Goal: Task Accomplishment & Management: Manage account settings

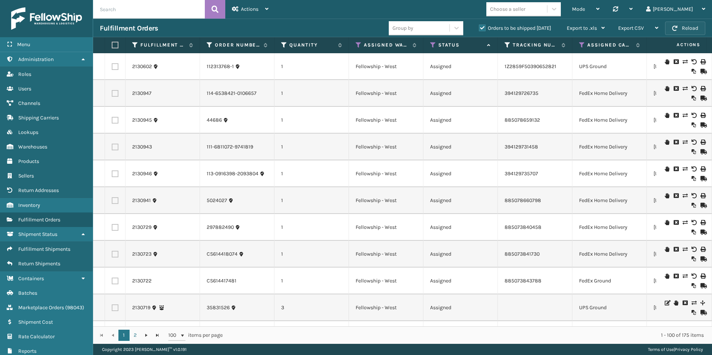
click at [677, 27] on span "button" at bounding box center [674, 28] width 5 height 5
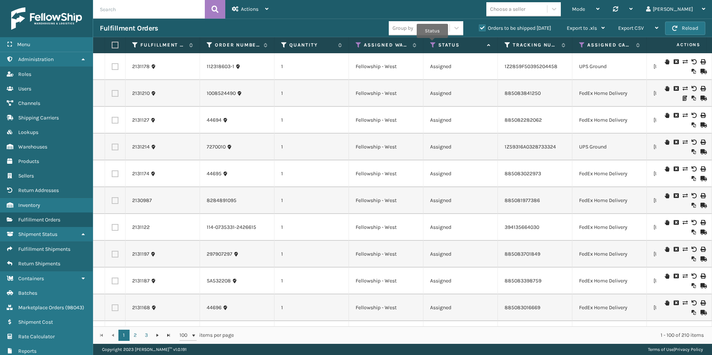
click at [432, 43] on icon at bounding box center [433, 45] width 6 height 7
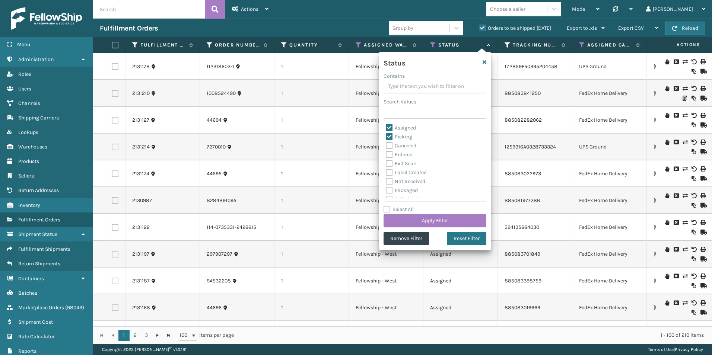
click at [388, 126] on label "Assigned" at bounding box center [401, 128] width 30 height 6
click at [386, 126] on input "Assigned" at bounding box center [386, 126] width 0 height 5
checkbox input "false"
click at [438, 219] on button "Apply Filter" at bounding box center [434, 220] width 103 height 13
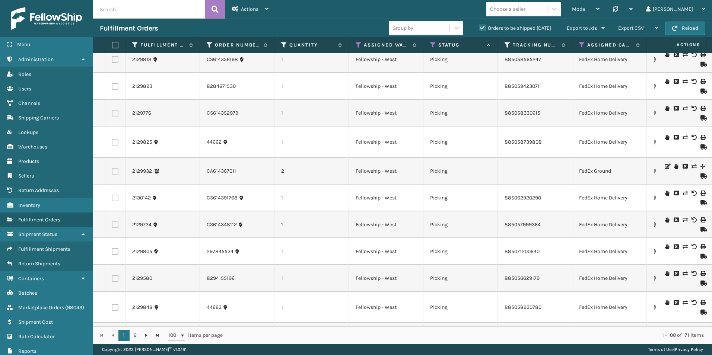
scroll to position [74, 0]
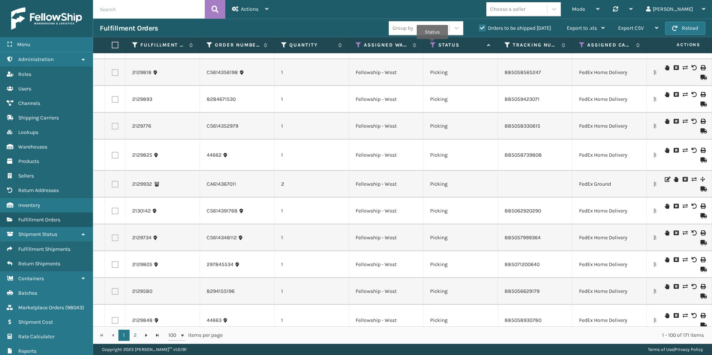
click at [432, 44] on icon at bounding box center [433, 45] width 6 height 7
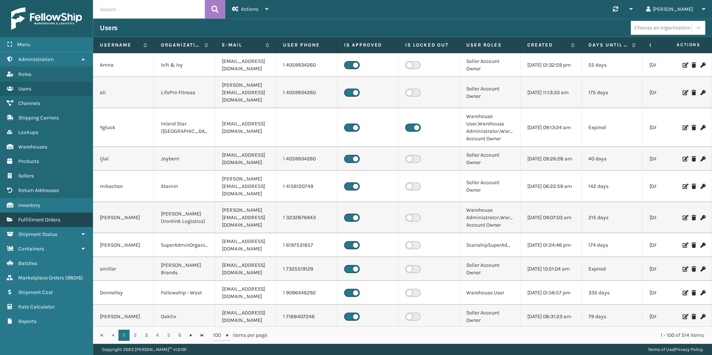
click at [46, 219] on span "Fulfillment Orders" at bounding box center [39, 220] width 42 height 6
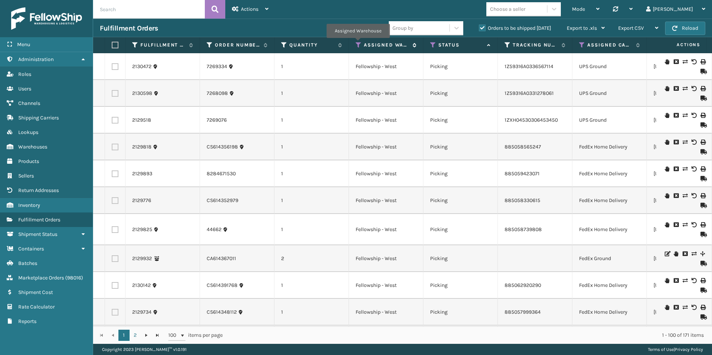
click at [358, 43] on icon at bounding box center [358, 45] width 6 height 7
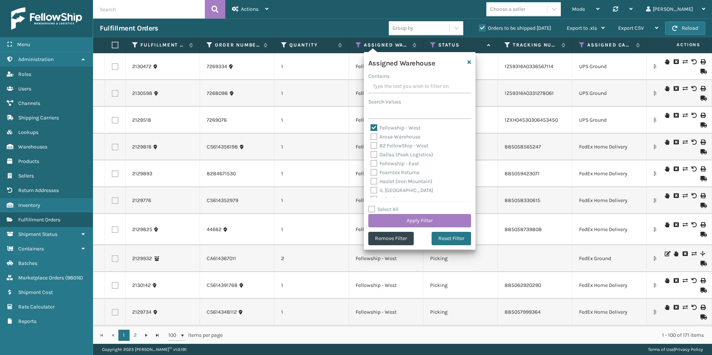
click at [373, 127] on label "Fellowship - West" at bounding box center [395, 128] width 50 height 6
click at [371, 127] on input "Fellowship - West" at bounding box center [370, 126] width 0 height 5
checkbox input "false"
click at [374, 163] on label "Fellowship - East" at bounding box center [394, 163] width 48 height 6
click at [371, 163] on input "Fellowship - East" at bounding box center [370, 161] width 0 height 5
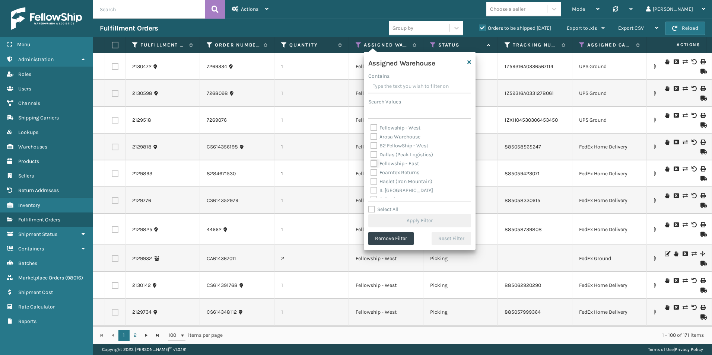
checkbox input "true"
click at [421, 219] on button "Apply Filter" at bounding box center [419, 220] width 103 height 13
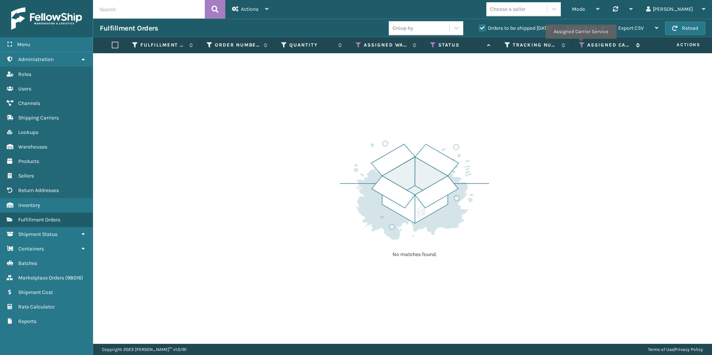
click at [580, 44] on icon at bounding box center [582, 45] width 6 height 7
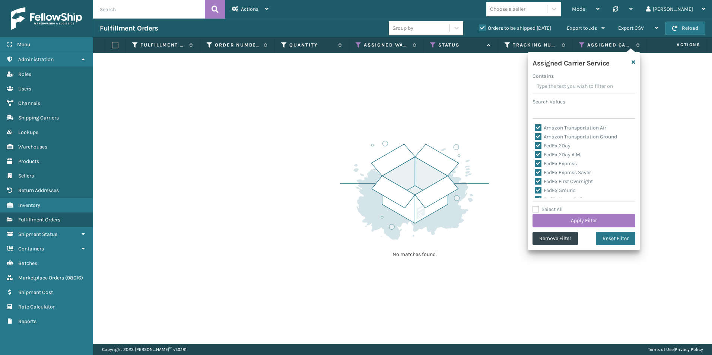
click at [469, 97] on div "No matches found." at bounding box center [402, 198] width 619 height 291
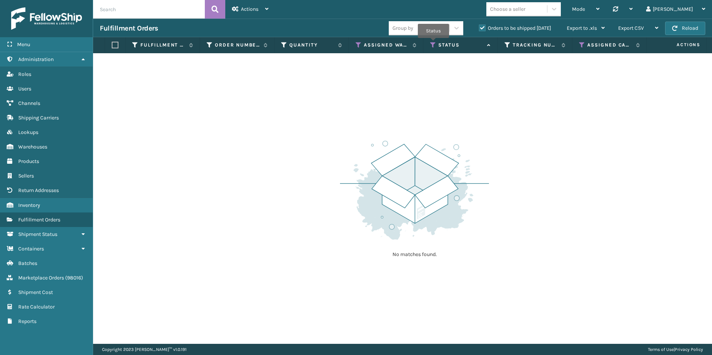
click at [433, 43] on icon at bounding box center [433, 45] width 6 height 7
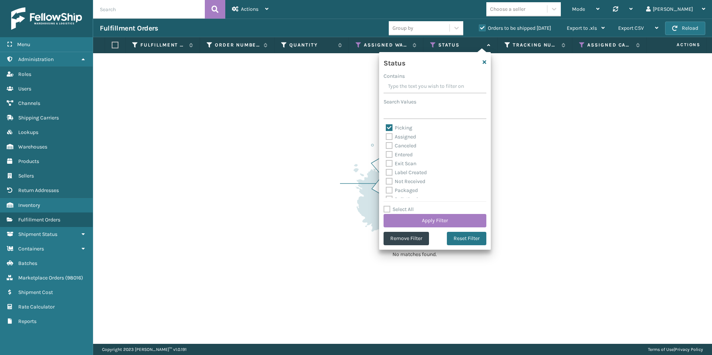
drag, startPoint x: 389, startPoint y: 128, endPoint x: 412, endPoint y: 140, distance: 26.1
click at [390, 127] on label "Picking" at bounding box center [399, 128] width 26 height 6
click at [386, 127] on input "Picking" at bounding box center [386, 126] width 0 height 5
checkbox input "false"
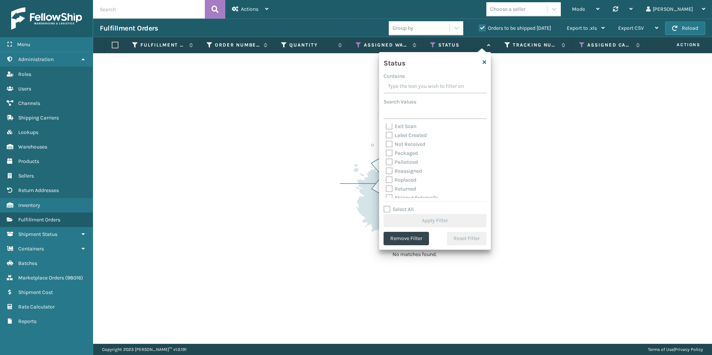
click at [389, 161] on label "Palletized" at bounding box center [402, 162] width 32 height 6
click at [386, 161] on input "Palletized" at bounding box center [386, 160] width 0 height 5
checkbox input "true"
click at [431, 216] on button "Apply Filter" at bounding box center [434, 220] width 103 height 13
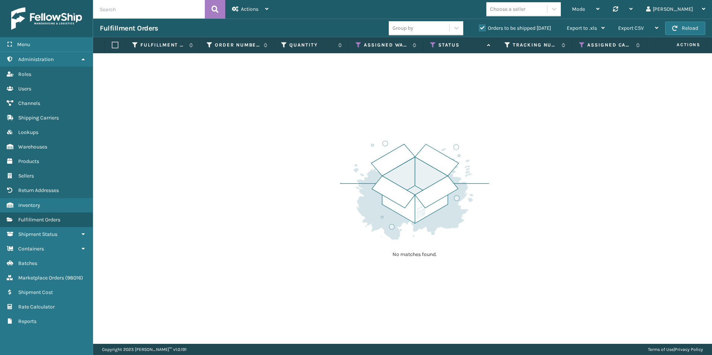
click at [481, 26] on label "Orders to be shipped [DATE]" at bounding box center [515, 28] width 72 height 6
click at [479, 26] on input "Orders to be shipped [DATE]" at bounding box center [479, 26] width 0 height 5
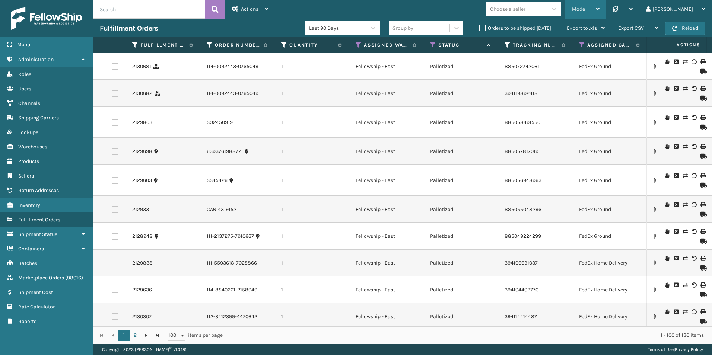
click at [585, 6] on span "Mode" at bounding box center [578, 9] width 13 height 6
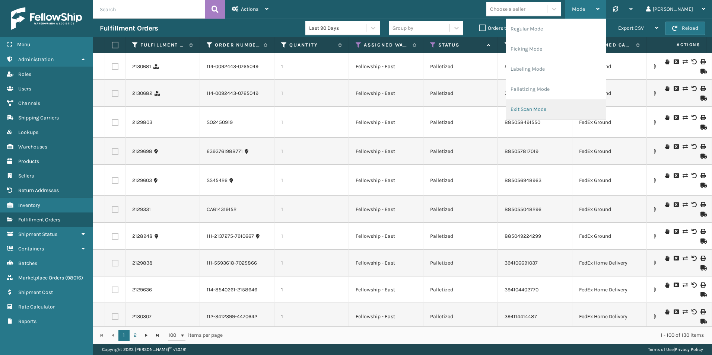
click at [581, 105] on li "Exit Scan Mode" at bounding box center [556, 109] width 100 height 20
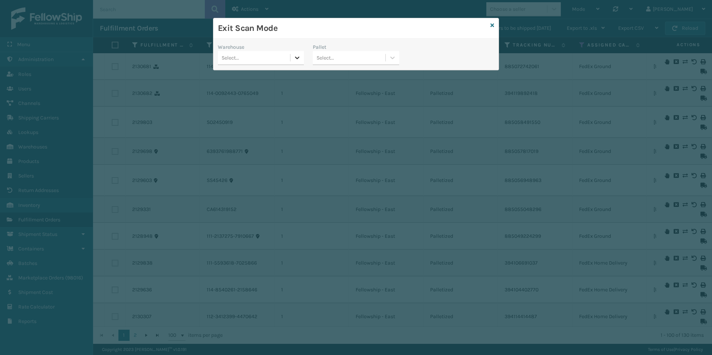
click at [294, 60] on icon at bounding box center [296, 57] width 7 height 7
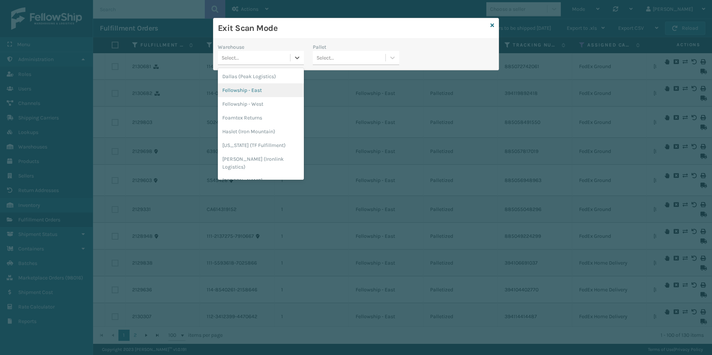
click at [253, 93] on div "Fellowship - East" at bounding box center [261, 90] width 86 height 14
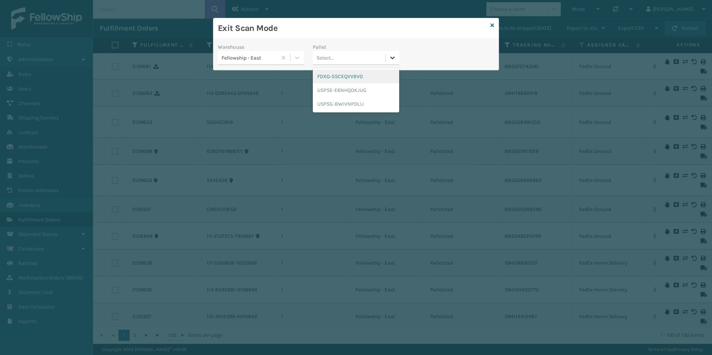
click at [393, 54] on icon at bounding box center [392, 57] width 7 height 7
click at [345, 76] on div "FDXG-5SCEQVVBV0" at bounding box center [356, 77] width 86 height 14
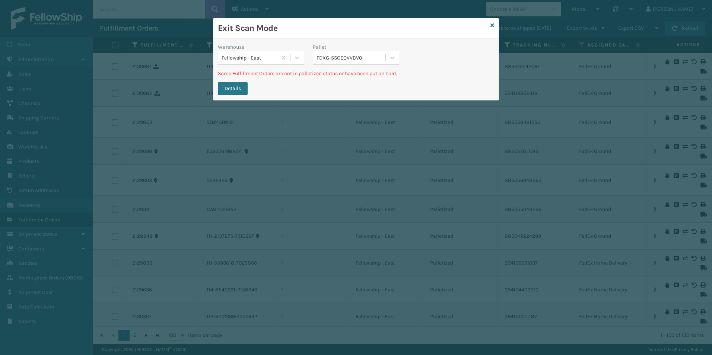
drag, startPoint x: 230, startPoint y: 88, endPoint x: 511, endPoint y: 31, distance: 287.4
click at [500, 37] on div "Exit Scan Mode Warehouse Fellowship - East Pallet FDXG-5SCEQVVBV0 Some Fulfillm…" at bounding box center [356, 177] width 712 height 355
click at [494, 24] on div "Exit Scan Mode" at bounding box center [355, 28] width 285 height 20
click at [491, 25] on icon at bounding box center [492, 25] width 4 height 5
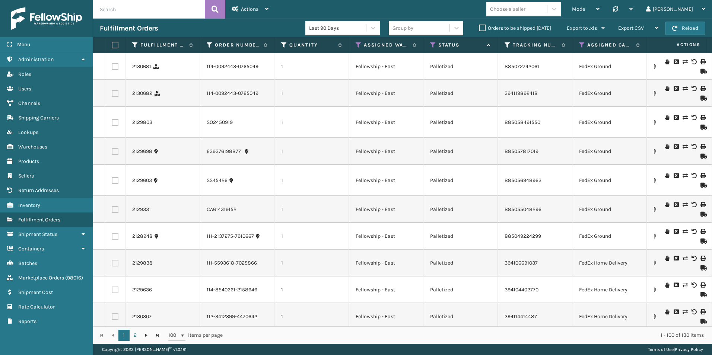
click at [116, 45] on label at bounding box center [114, 45] width 4 height 7
click at [112, 45] on input "checkbox" at bounding box center [112, 45] width 0 height 5
checkbox input "true"
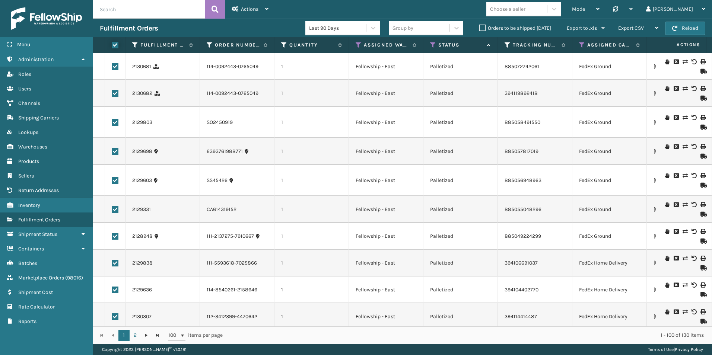
checkbox input "true"
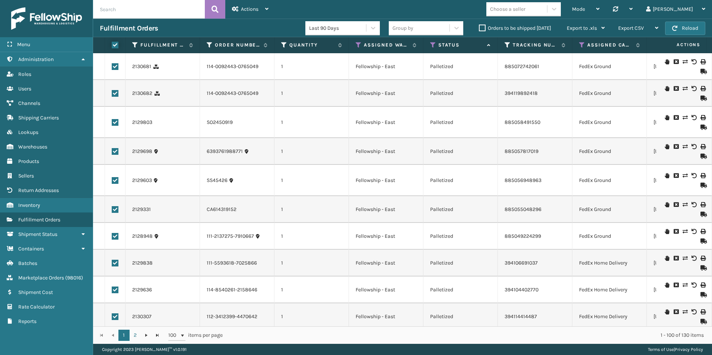
checkbox input "true"
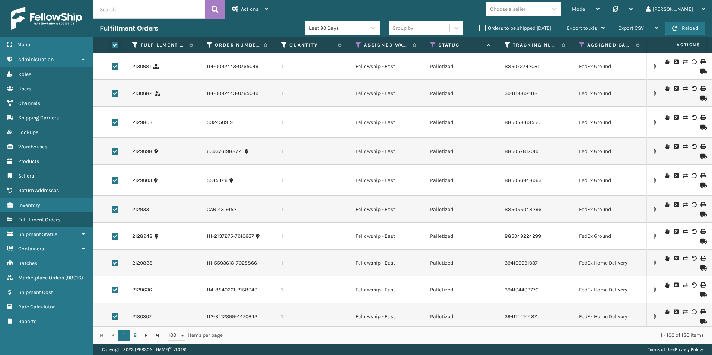
checkbox input "true"
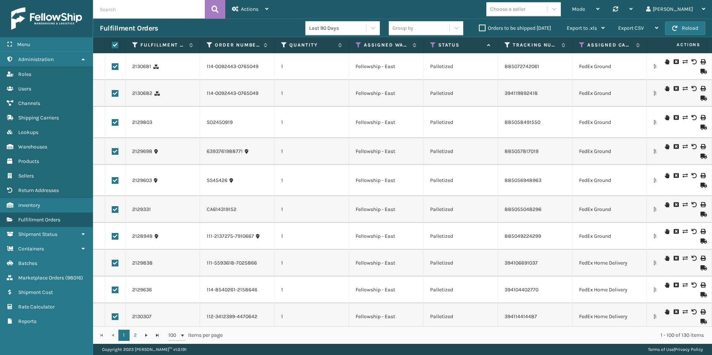
checkbox input "true"
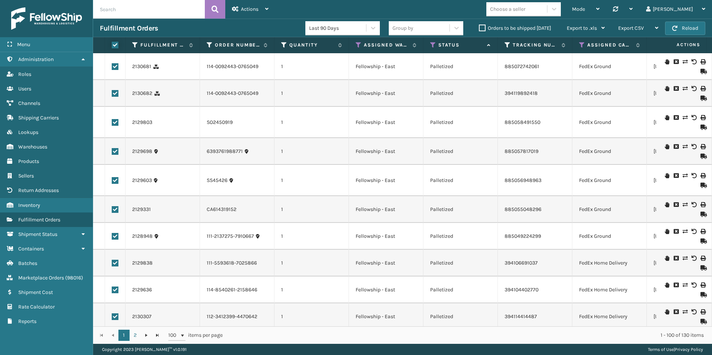
checkbox input "true"
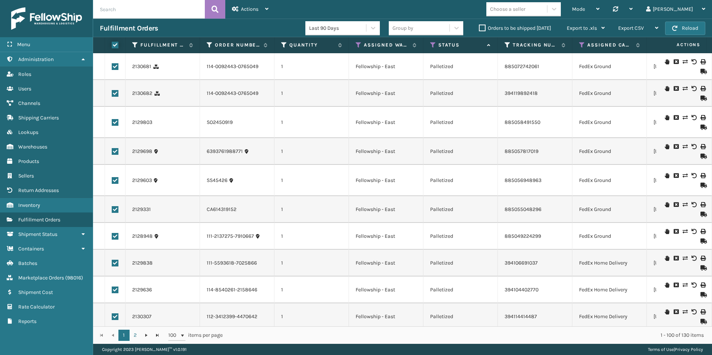
checkbox input "true"
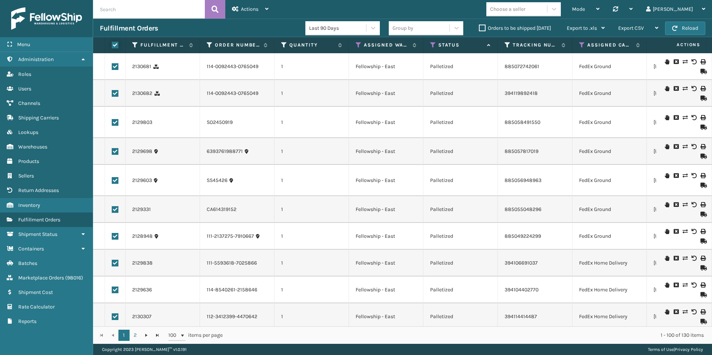
checkbox input "true"
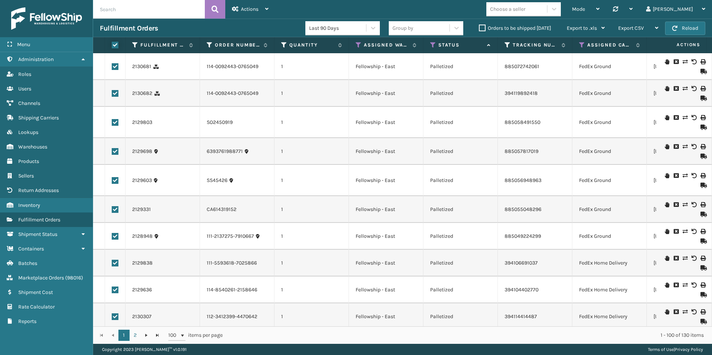
checkbox input "true"
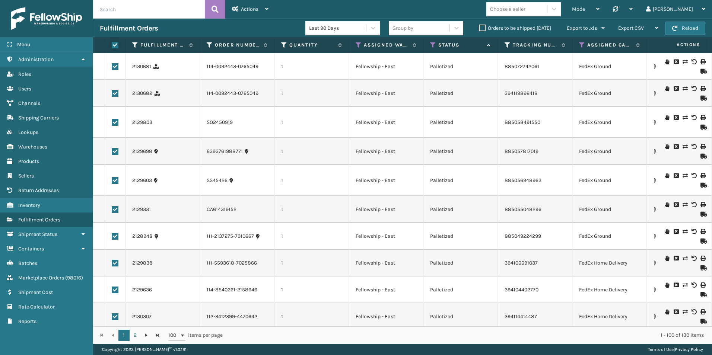
checkbox input "true"
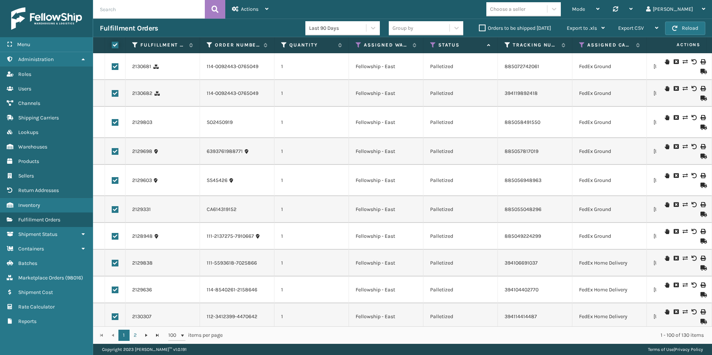
checkbox input "true"
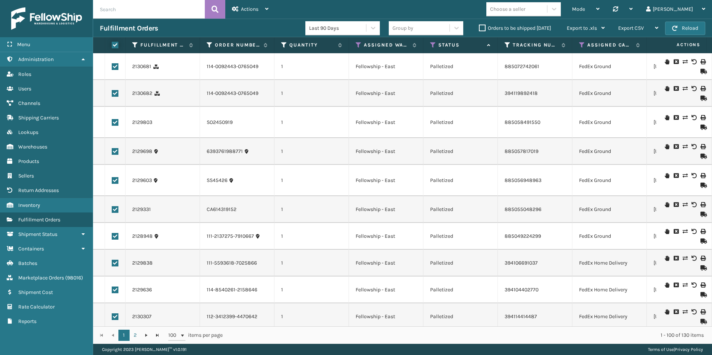
checkbox input "true"
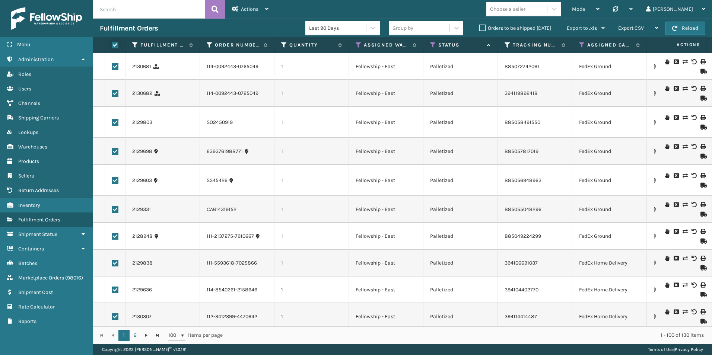
checkbox input "true"
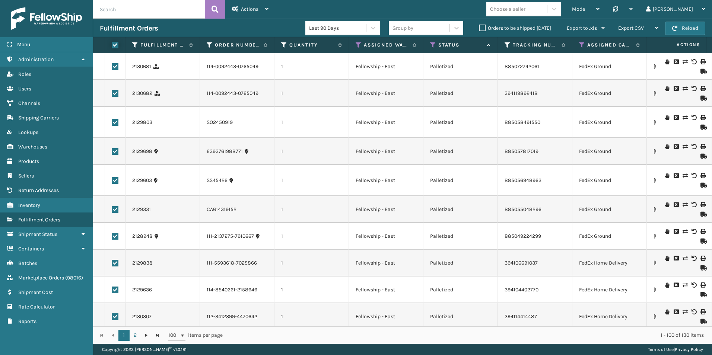
checkbox input "true"
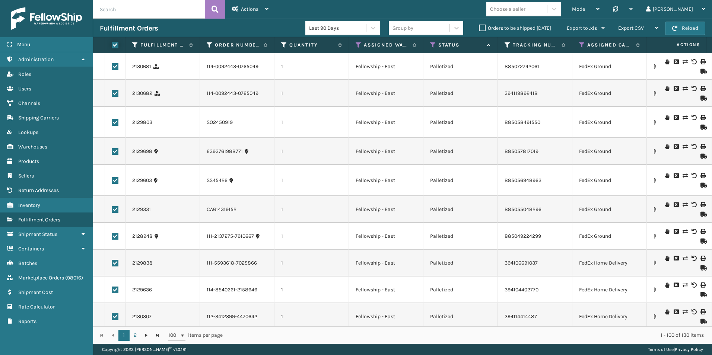
checkbox input "true"
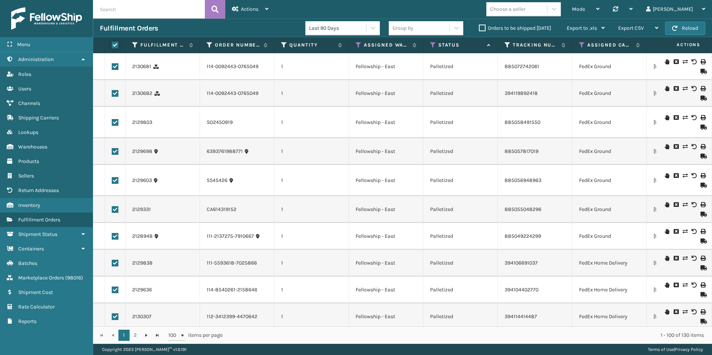
checkbox input "true"
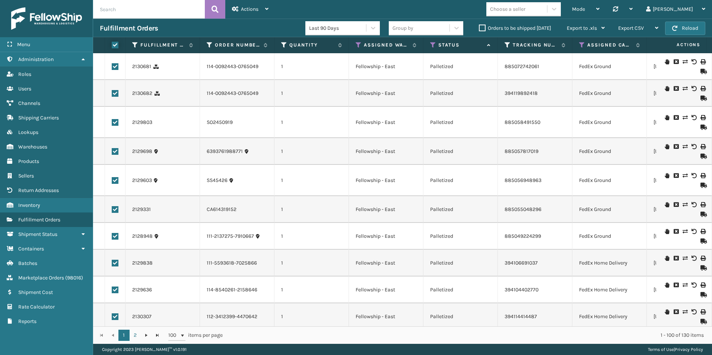
checkbox input "true"
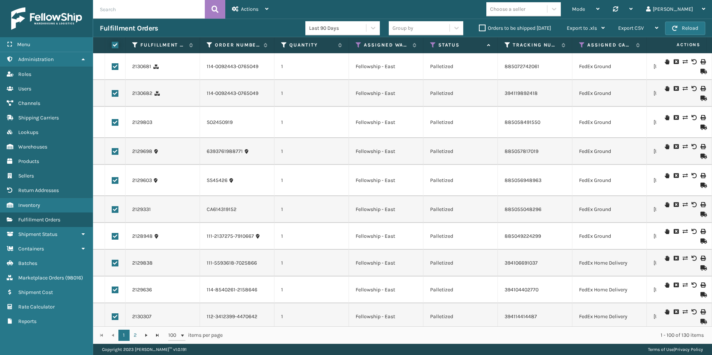
checkbox input "true"
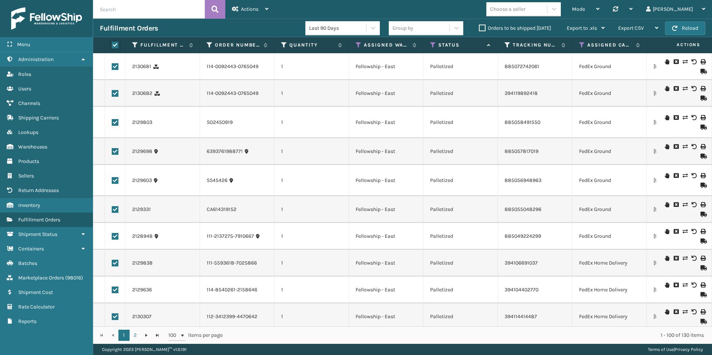
checkbox input "true"
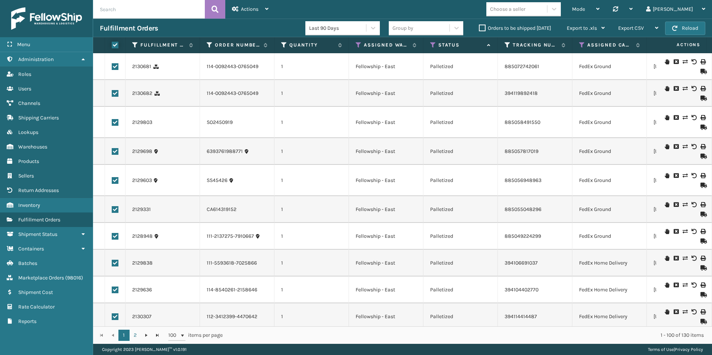
checkbox input "true"
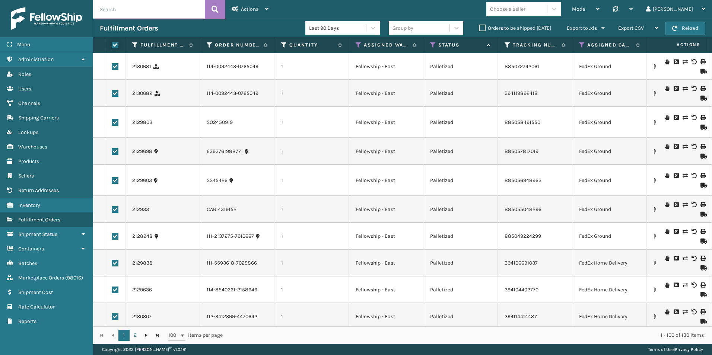
checkbox input "true"
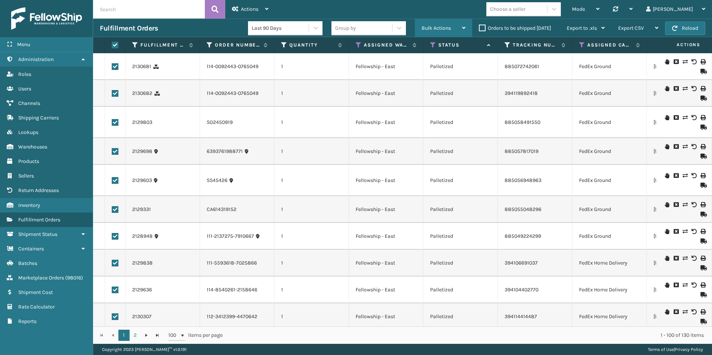
click at [433, 25] on span "Bulk Actions" at bounding box center [435, 28] width 29 height 6
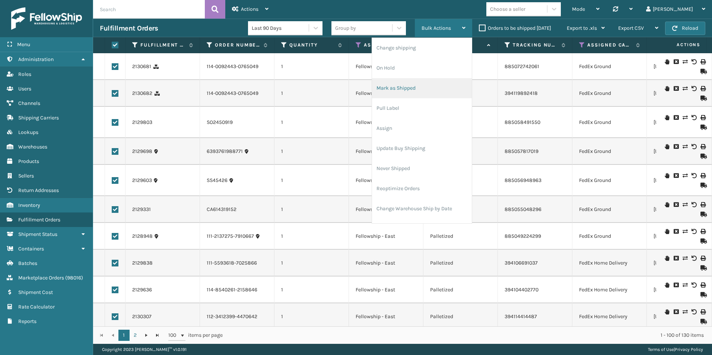
click at [398, 91] on li "Mark as Shipped" at bounding box center [422, 88] width 100 height 20
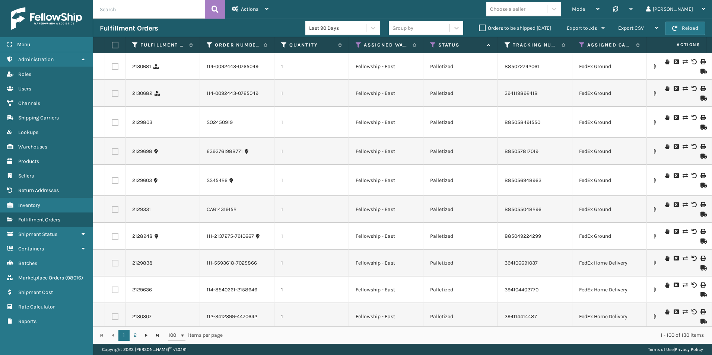
checkbox input "false"
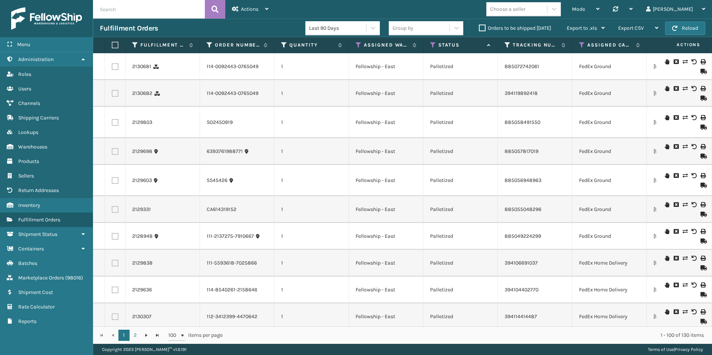
checkbox input "false"
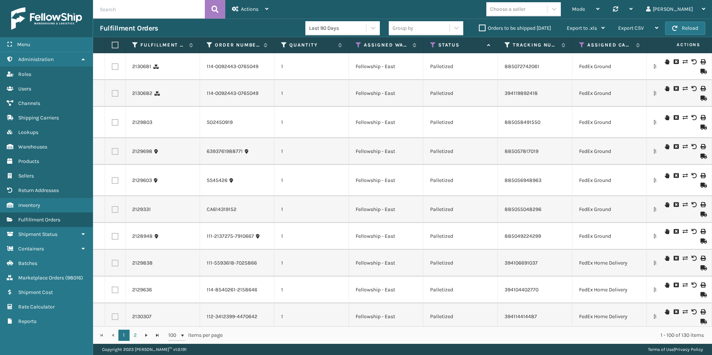
checkbox input "false"
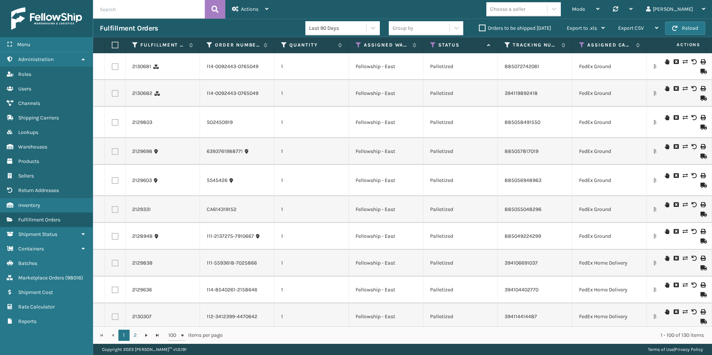
checkbox input "false"
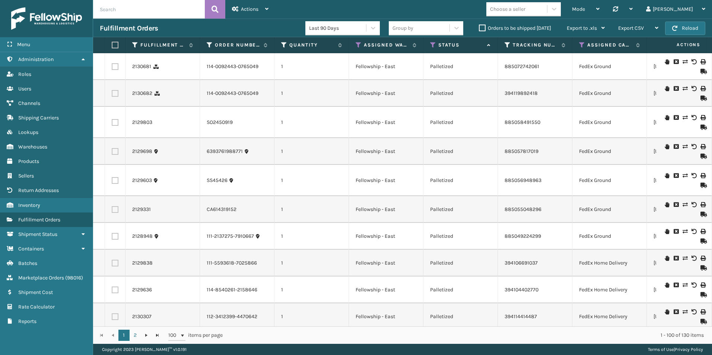
checkbox input "false"
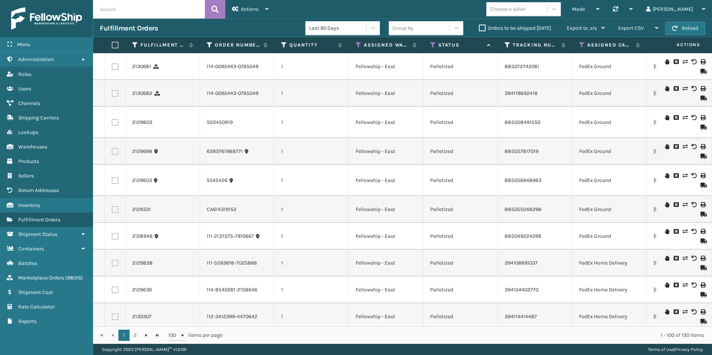
checkbox input "false"
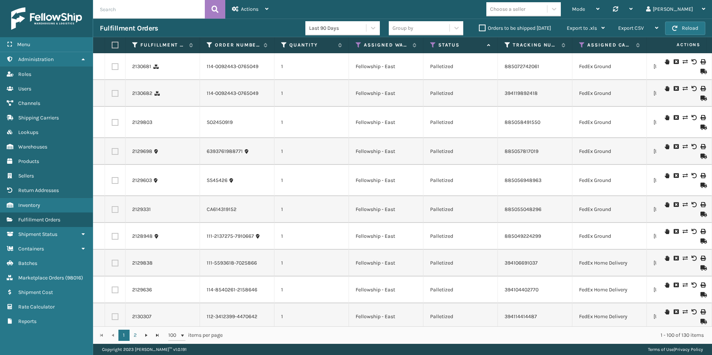
checkbox input "false"
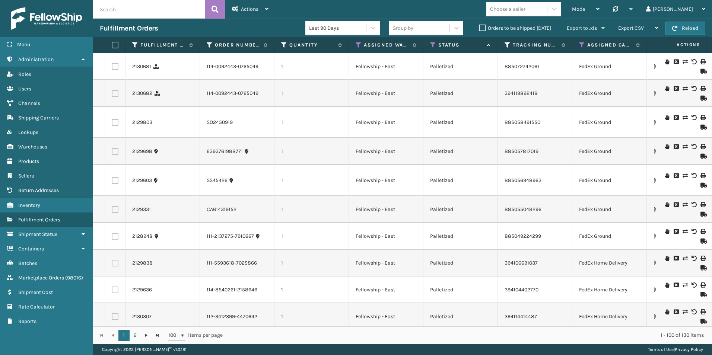
checkbox input "false"
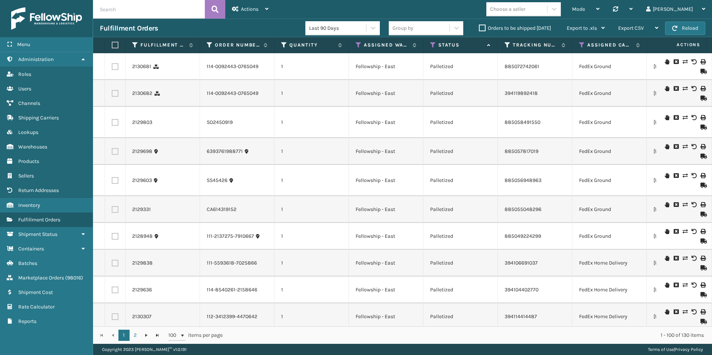
checkbox input "false"
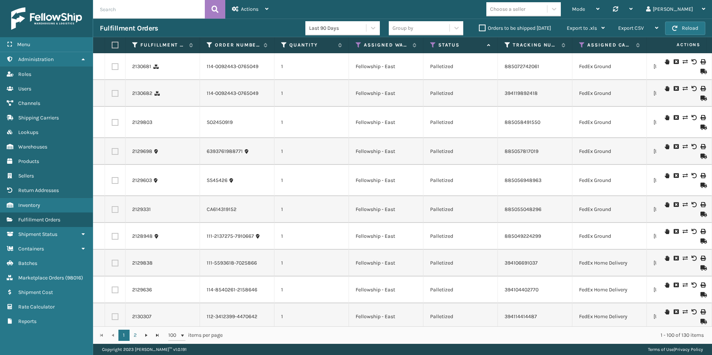
checkbox input "false"
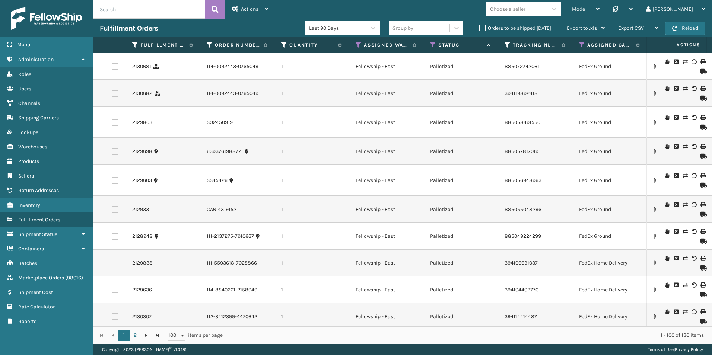
checkbox input "false"
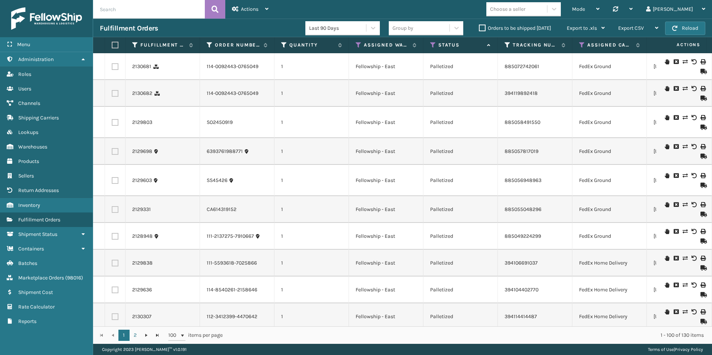
checkbox input "false"
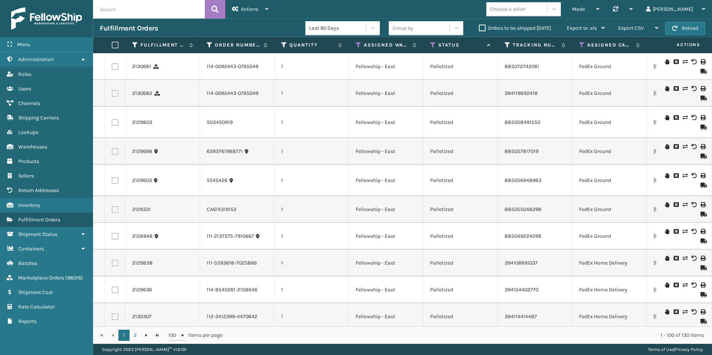
checkbox input "false"
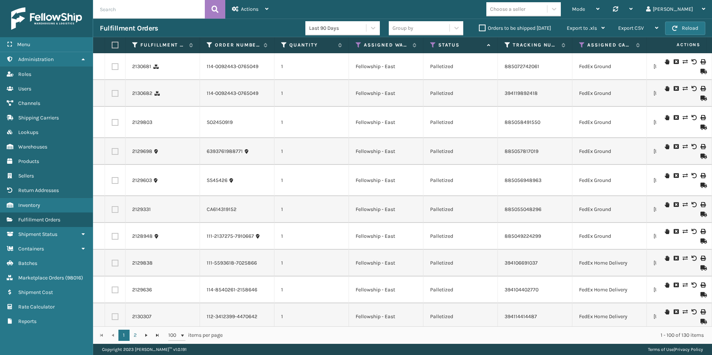
checkbox input "false"
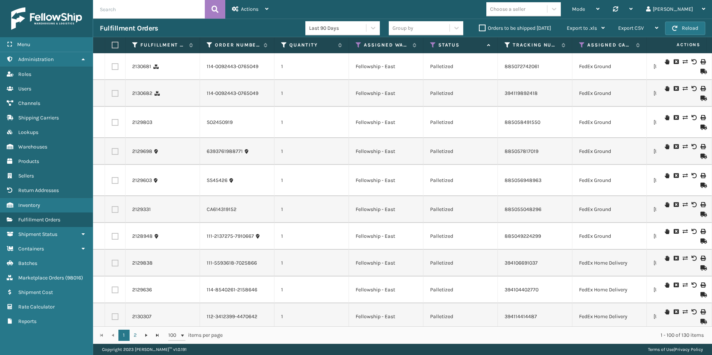
checkbox input "false"
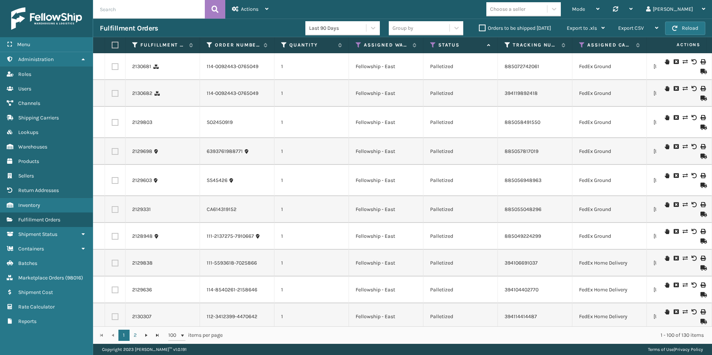
checkbox input "false"
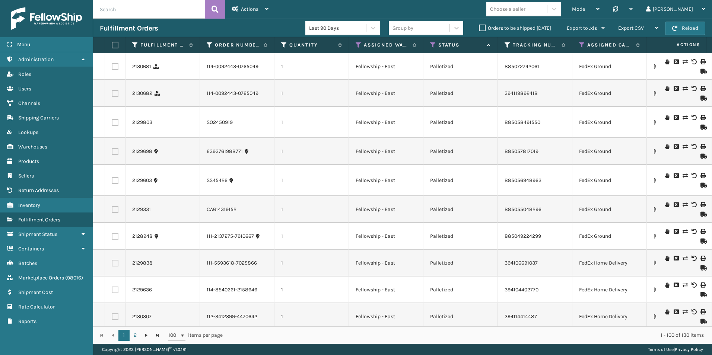
checkbox input "false"
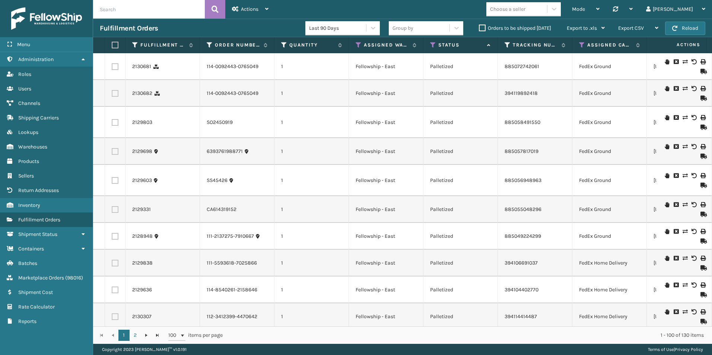
checkbox input "false"
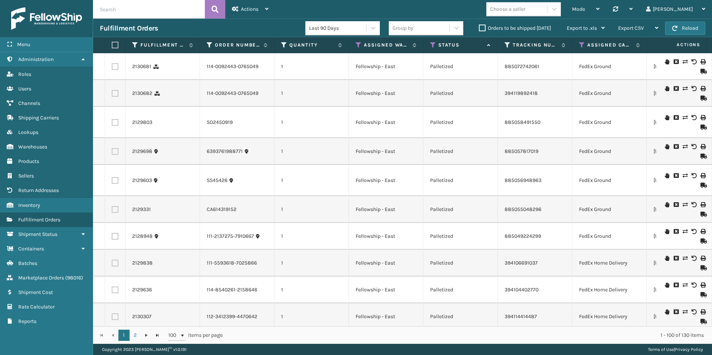
checkbox input "false"
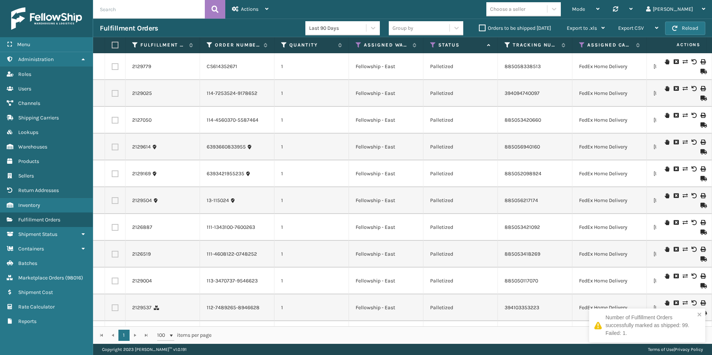
drag, startPoint x: 688, startPoint y: 28, endPoint x: 510, endPoint y: 109, distance: 195.5
click at [467, 9] on div "Mode Regular Mode Picking Mode Labeling Mode Palletizing Mode Exit Scan Mode Ch…" at bounding box center [493, 9] width 437 height 19
click at [699, 313] on icon "close" at bounding box center [699, 315] width 5 height 6
click at [114, 44] on label at bounding box center [114, 45] width 4 height 7
click at [112, 44] on input "checkbox" at bounding box center [112, 45] width 0 height 5
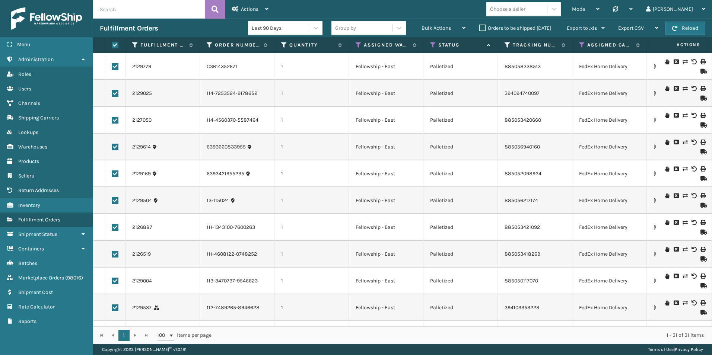
click at [115, 65] on label at bounding box center [115, 66] width 7 height 7
click at [112, 65] on input "checkbox" at bounding box center [112, 65] width 0 height 5
click at [464, 29] on icon at bounding box center [463, 27] width 3 height 5
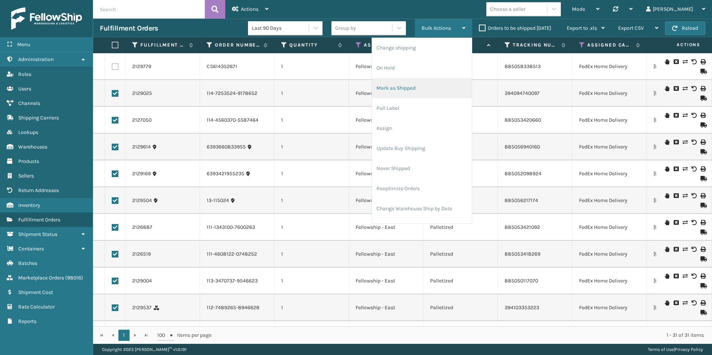
click at [405, 85] on li "Mark as Shipped" at bounding box center [422, 88] width 100 height 20
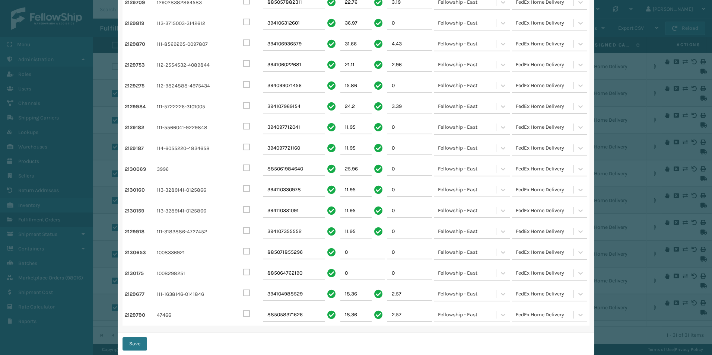
scroll to position [372, 0]
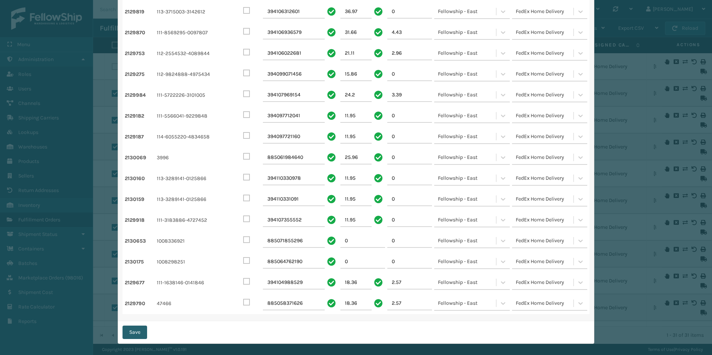
click at [133, 336] on button "Save" at bounding box center [134, 332] width 25 height 13
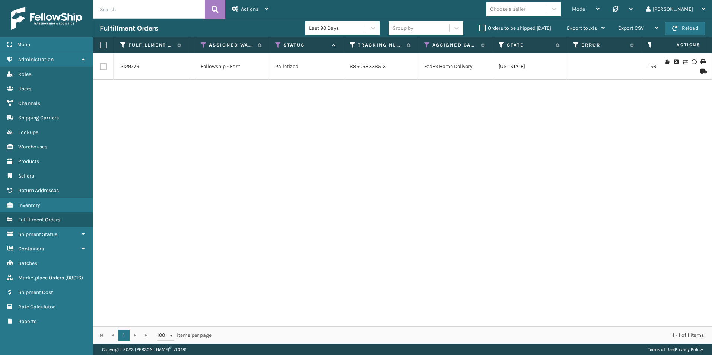
scroll to position [0, 574]
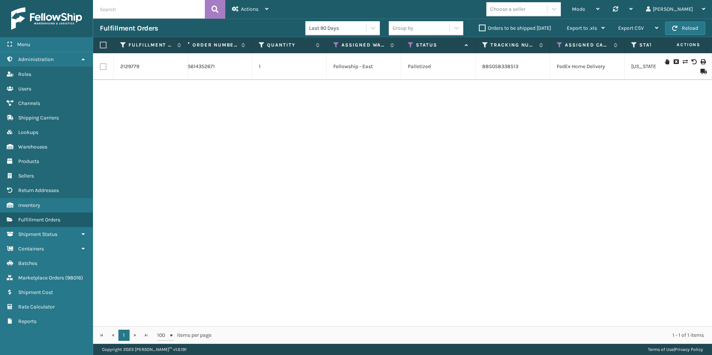
click at [700, 71] on icon at bounding box center [702, 71] width 4 height 5
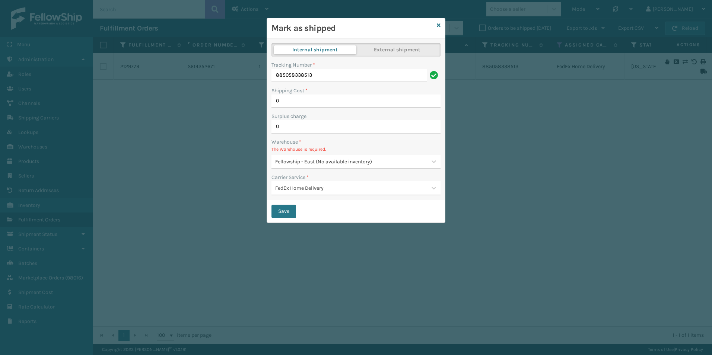
click at [438, 25] on icon at bounding box center [439, 25] width 4 height 5
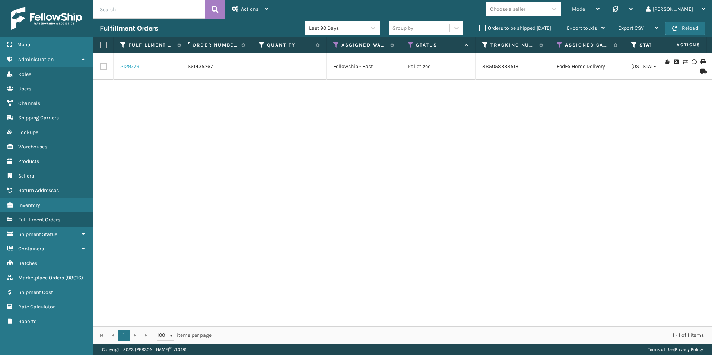
click at [128, 67] on link "2129779" at bounding box center [129, 66] width 19 height 7
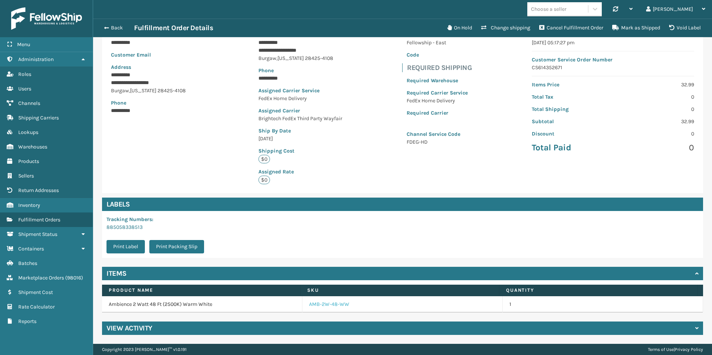
click at [317, 304] on link "AMB-2W-48-WW" at bounding box center [329, 304] width 40 height 7
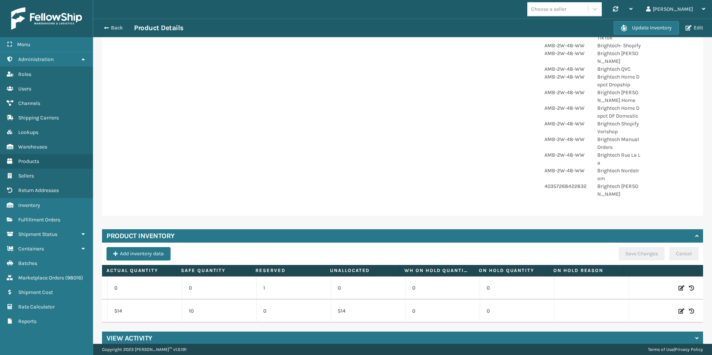
click at [678, 284] on icon at bounding box center [681, 287] width 6 height 7
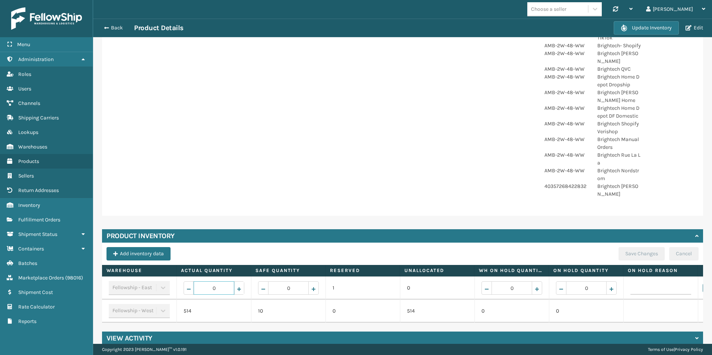
click at [240, 286] on span "Increase value" at bounding box center [239, 289] width 6 height 6
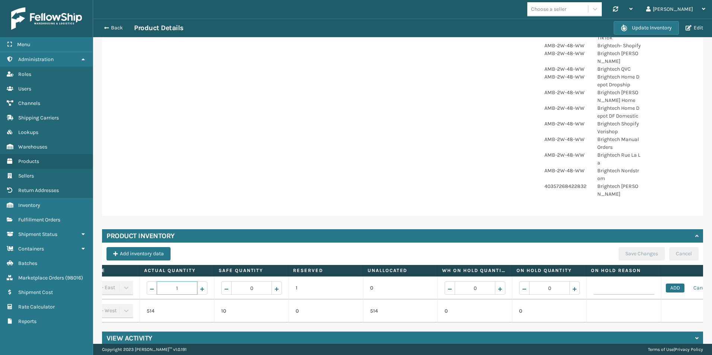
scroll to position [0, 80]
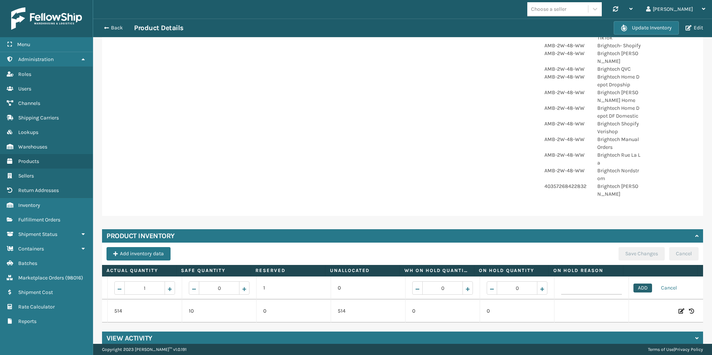
click at [633, 284] on button "ADD" at bounding box center [642, 288] width 19 height 9
click at [642, 247] on button "Save Changes" at bounding box center [641, 253] width 46 height 13
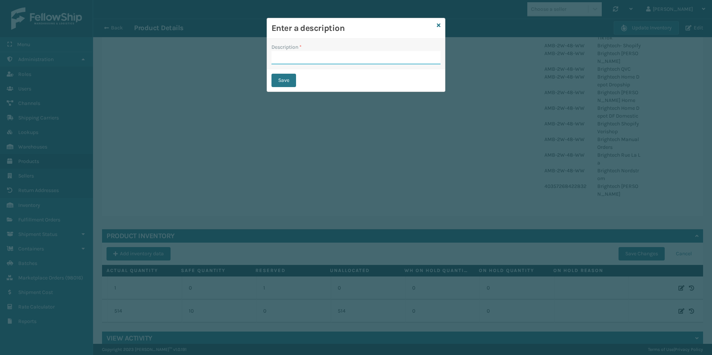
click at [347, 51] on input "Description *" at bounding box center [355, 57] width 169 height 13
click at [286, 82] on button "Save" at bounding box center [283, 80] width 25 height 13
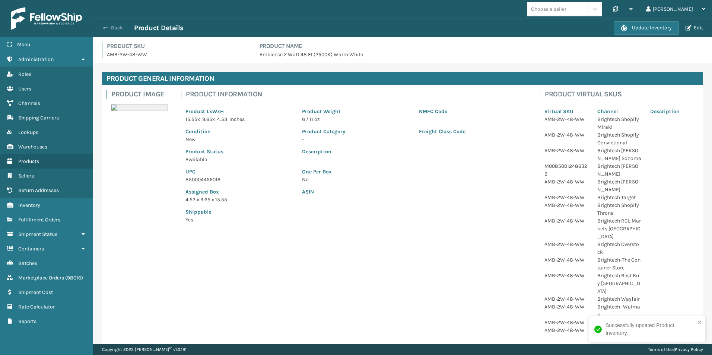
click at [109, 27] on button "Back" at bounding box center [117, 28] width 34 height 7
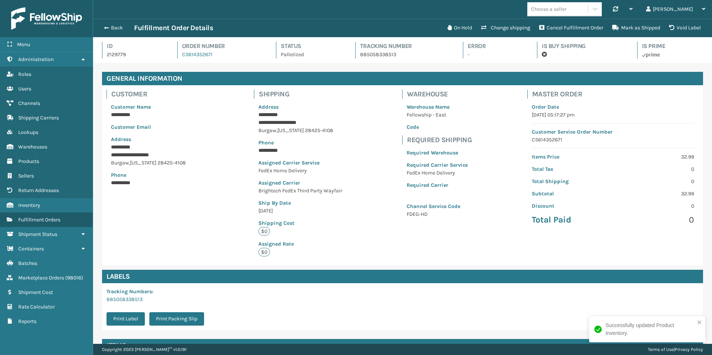
scroll to position [18, 619]
click at [645, 23] on button "Mark as Shipped" at bounding box center [635, 27] width 57 height 15
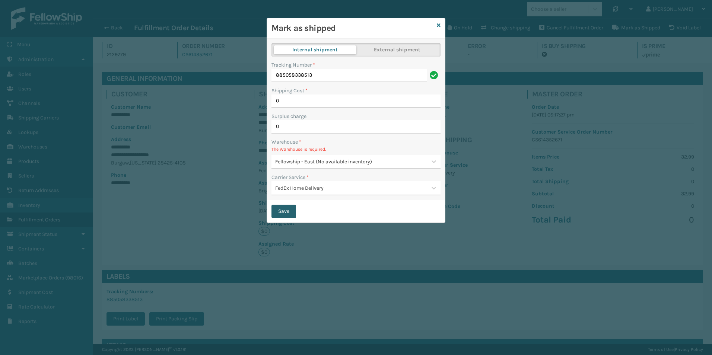
click at [281, 214] on button "Save" at bounding box center [283, 211] width 25 height 13
click at [293, 212] on button "Save" at bounding box center [283, 211] width 25 height 13
click at [438, 25] on icon at bounding box center [439, 25] width 4 height 5
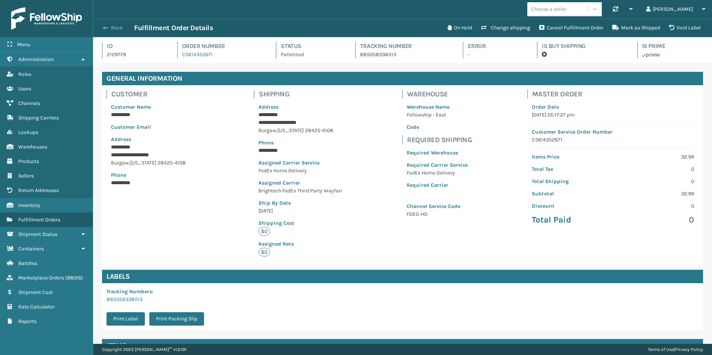
drag, startPoint x: 114, startPoint y: 25, endPoint x: 459, endPoint y: 21, distance: 345.0
click at [115, 25] on button "Back" at bounding box center [117, 28] width 34 height 7
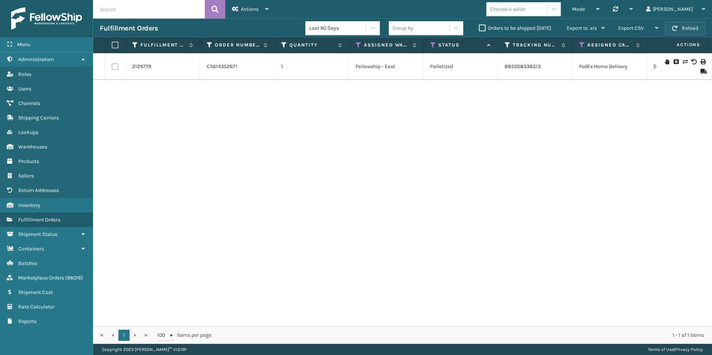
click at [688, 28] on button "Reload" at bounding box center [685, 28] width 40 height 13
click at [700, 71] on icon at bounding box center [702, 71] width 4 height 5
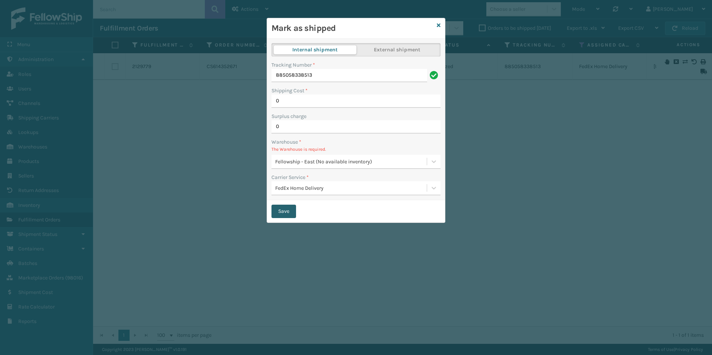
click at [280, 210] on button "Save" at bounding box center [283, 211] width 25 height 13
click at [440, 25] on icon at bounding box center [439, 25] width 4 height 5
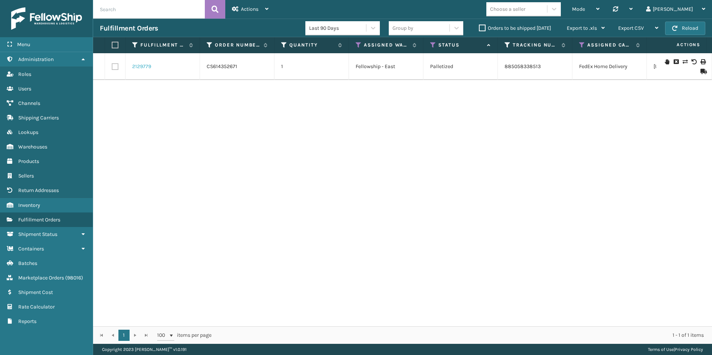
click at [141, 67] on link "2129779" at bounding box center [141, 66] width 19 height 7
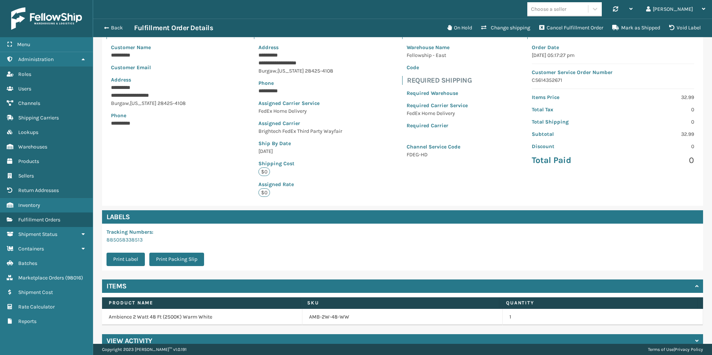
scroll to position [73, 0]
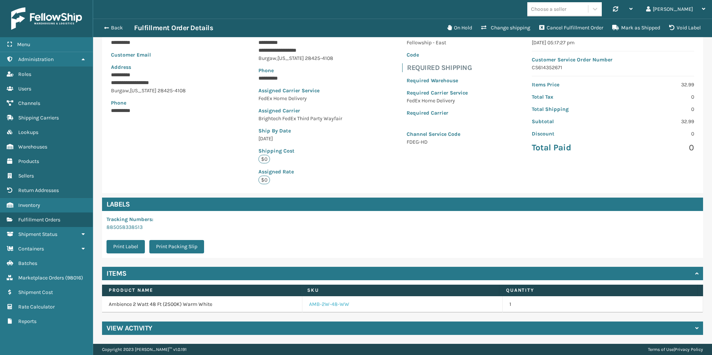
click at [329, 305] on link "AMB-2W-48-WW" at bounding box center [329, 304] width 40 height 7
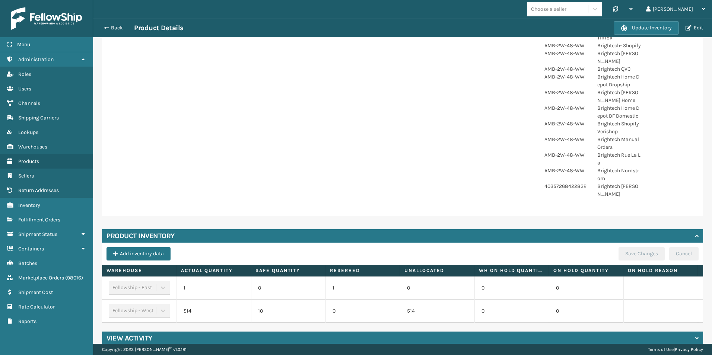
scroll to position [0, 80]
click at [678, 284] on icon at bounding box center [681, 287] width 6 height 7
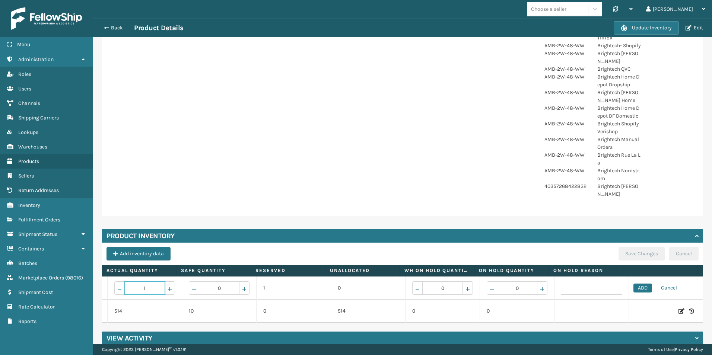
click at [167, 286] on span "Increase value" at bounding box center [170, 289] width 6 height 6
click at [635, 284] on button "ADD" at bounding box center [642, 288] width 19 height 9
click at [633, 247] on button "Save Changes" at bounding box center [641, 253] width 46 height 13
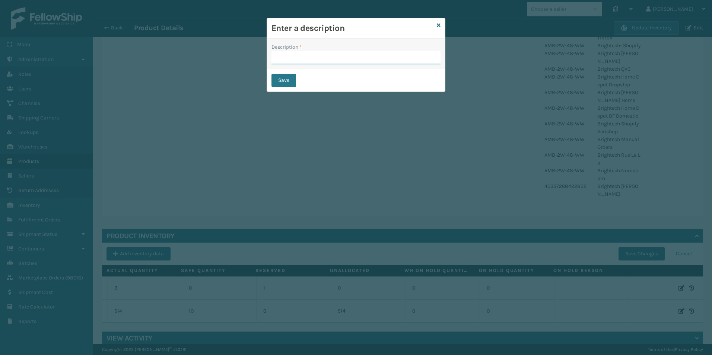
drag, startPoint x: 302, startPoint y: 57, endPoint x: 316, endPoint y: 58, distance: 14.2
click at [302, 57] on input "Description *" at bounding box center [355, 57] width 169 height 13
click at [283, 82] on button "Save" at bounding box center [283, 80] width 25 height 13
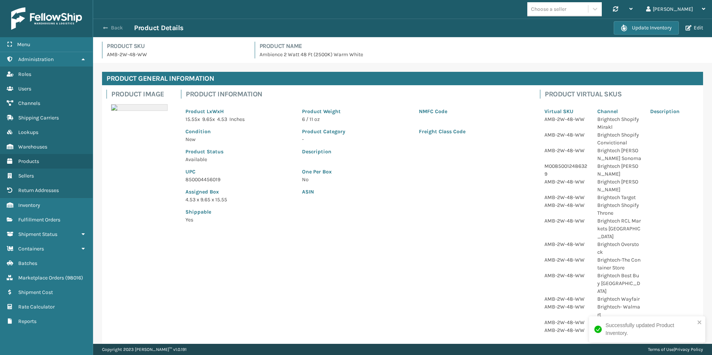
click at [112, 26] on button "Back" at bounding box center [117, 28] width 34 height 7
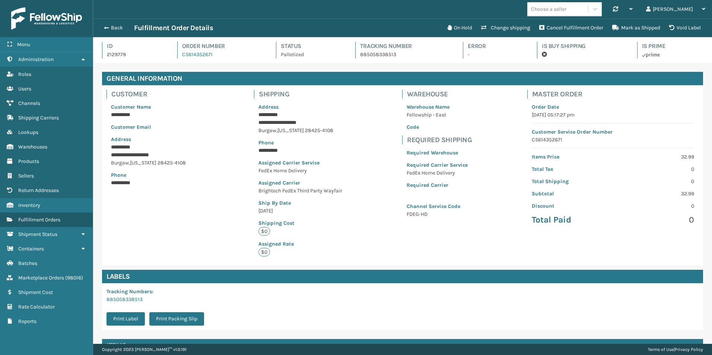
scroll to position [18, 619]
click at [636, 27] on button "Mark as Shipped" at bounding box center [635, 27] width 57 height 15
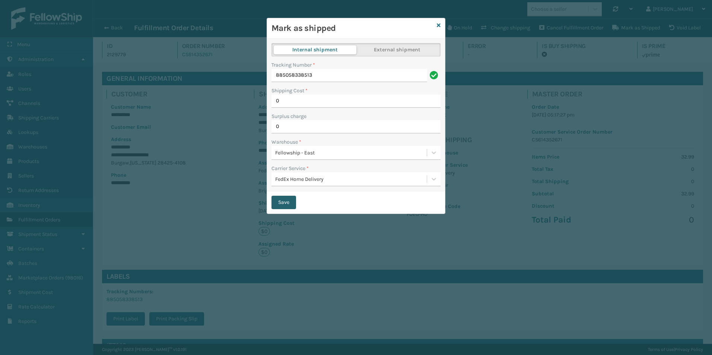
click at [282, 200] on button "Save" at bounding box center [283, 202] width 25 height 13
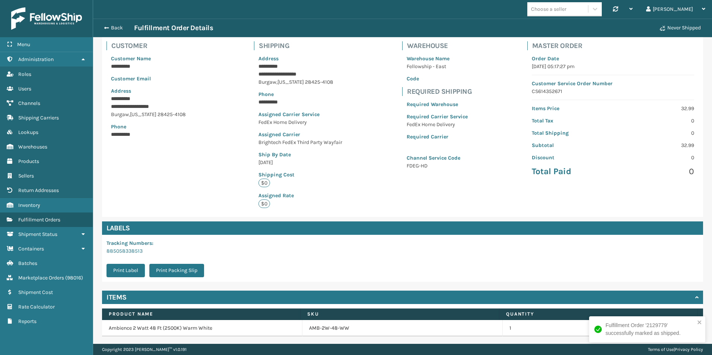
scroll to position [73, 0]
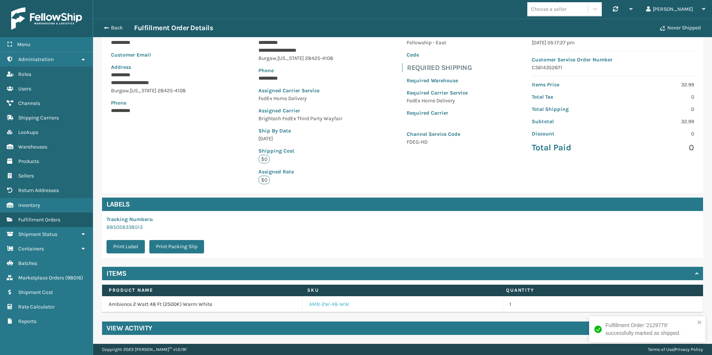
click at [327, 303] on link "AMB-2W-48-WW" at bounding box center [329, 304] width 40 height 7
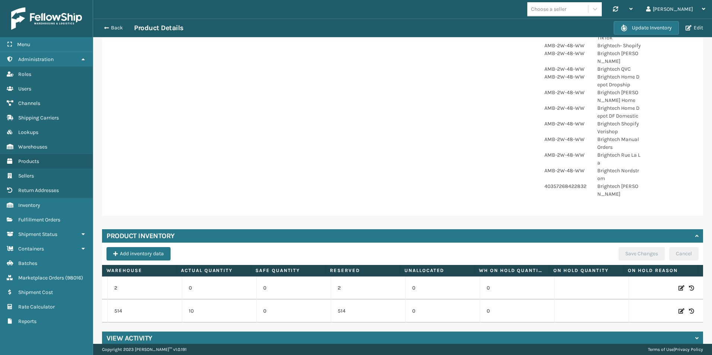
scroll to position [0, 80]
click at [678, 284] on icon at bounding box center [681, 287] width 6 height 7
click at [116, 286] on span "Decrease value" at bounding box center [119, 289] width 6 height 6
click at [633, 284] on button "ADD" at bounding box center [642, 288] width 19 height 9
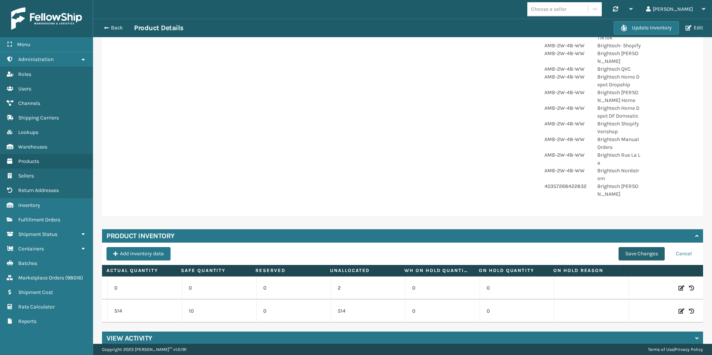
click at [637, 247] on button "Save Changes" at bounding box center [641, 253] width 46 height 13
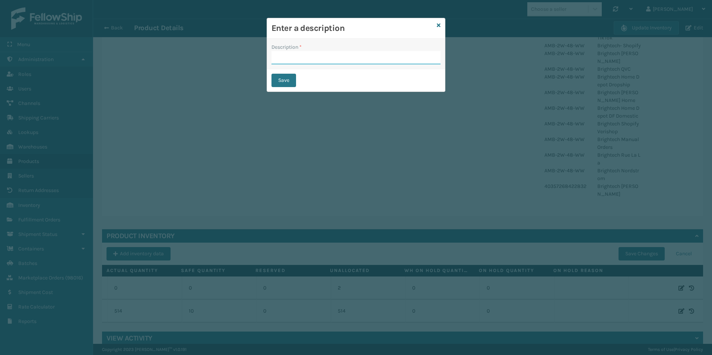
click at [314, 56] on input "Description *" at bounding box center [355, 57] width 169 height 13
click at [282, 84] on button "Save" at bounding box center [283, 80] width 25 height 13
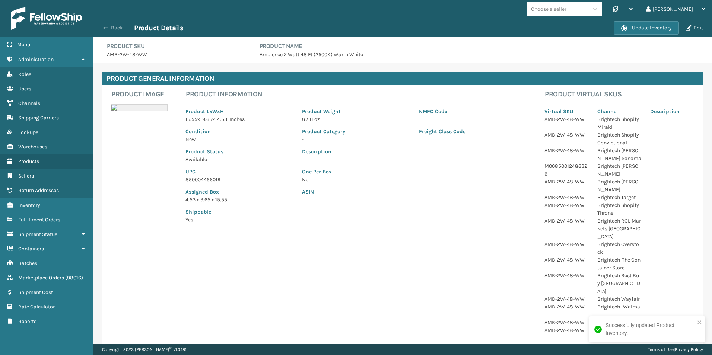
click at [103, 29] on span "button" at bounding box center [105, 27] width 4 height 5
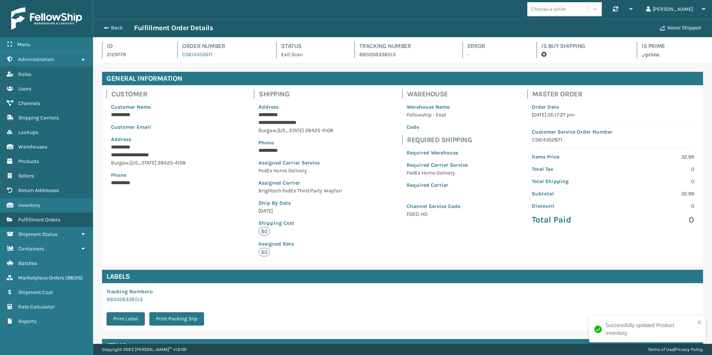
scroll to position [18, 619]
click at [109, 26] on button "Back" at bounding box center [117, 28] width 34 height 7
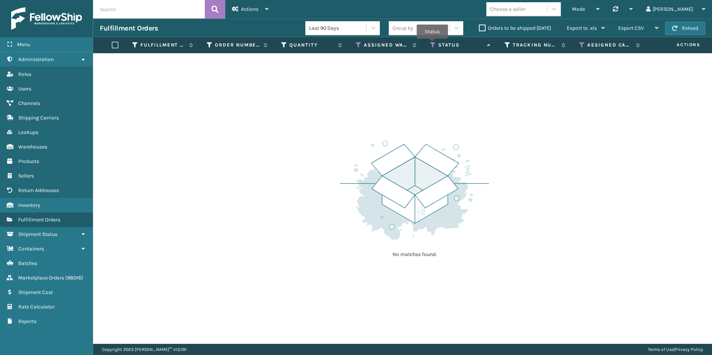
click at [432, 44] on icon at bounding box center [433, 45] width 6 height 7
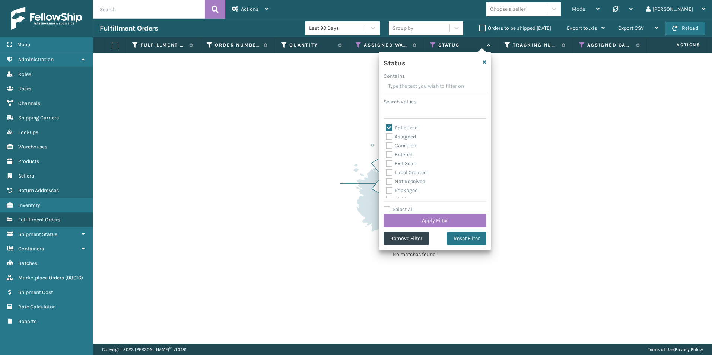
click at [387, 128] on label "Palletized" at bounding box center [402, 128] width 32 height 6
click at [386, 128] on input "Palletized" at bounding box center [386, 126] width 0 height 5
click at [389, 137] on label "Assigned" at bounding box center [401, 137] width 30 height 6
click at [386, 137] on input "Assigned" at bounding box center [386, 134] width 0 height 5
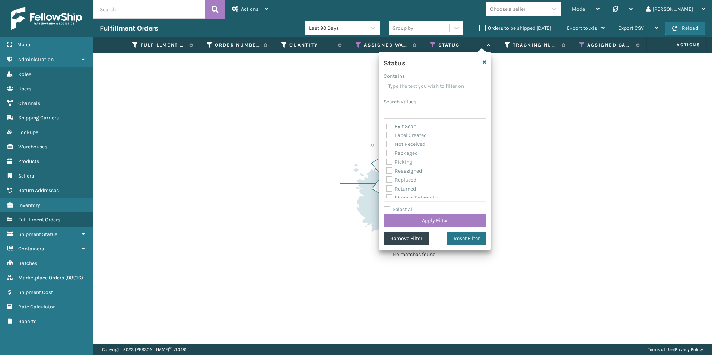
click at [387, 161] on label "Picking" at bounding box center [399, 162] width 26 height 6
click at [386, 161] on input "Picking" at bounding box center [386, 160] width 0 height 5
click at [435, 217] on button "Apply Filter" at bounding box center [434, 220] width 103 height 13
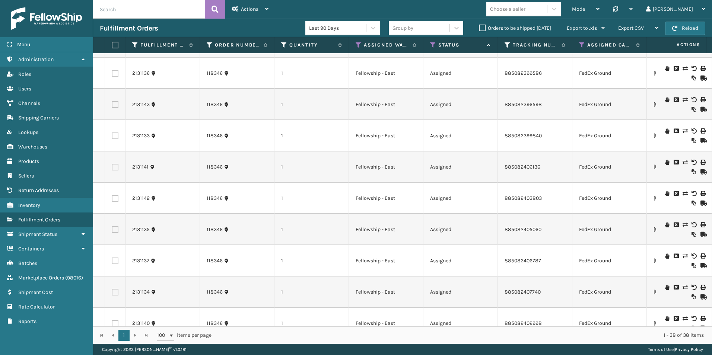
scroll to position [0, 0]
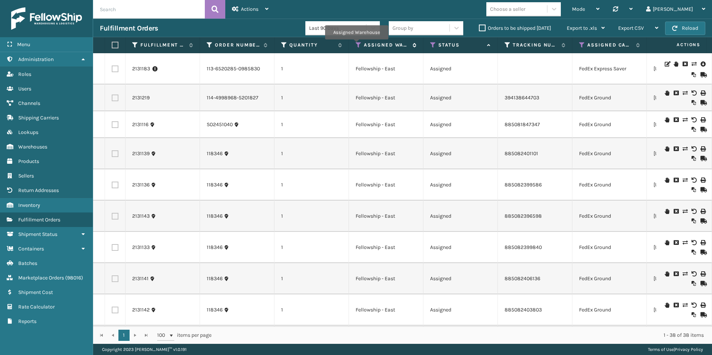
click at [356, 45] on icon at bounding box center [358, 45] width 6 height 7
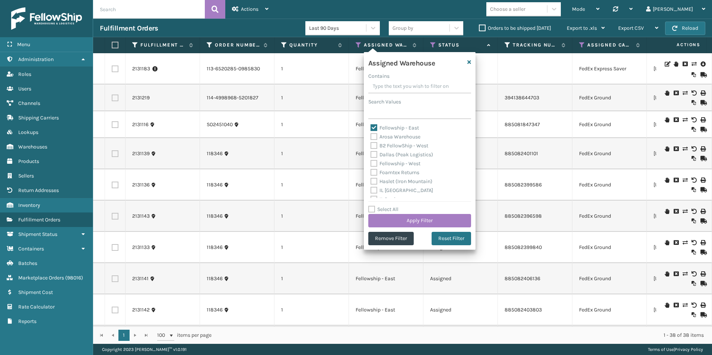
click at [374, 127] on label "Fellowship - East" at bounding box center [394, 128] width 48 height 6
click at [371, 127] on input "Fellowship - East" at bounding box center [370, 126] width 0 height 5
click at [375, 163] on label "Fellowship - West" at bounding box center [395, 163] width 50 height 6
click at [371, 163] on input "Fellowship - West" at bounding box center [370, 161] width 0 height 5
click at [409, 218] on button "Apply Filter" at bounding box center [419, 220] width 103 height 13
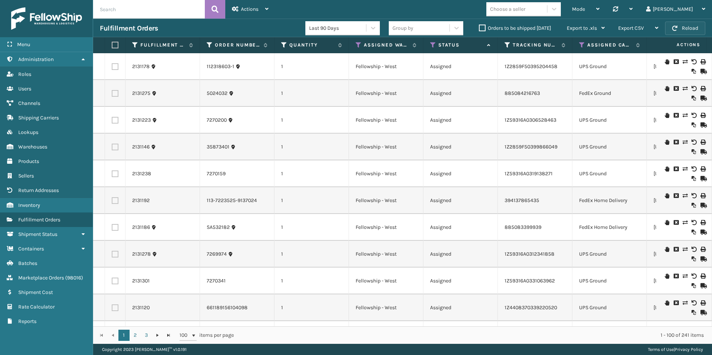
click at [683, 29] on button "Reload" at bounding box center [685, 28] width 40 height 13
click at [432, 44] on icon at bounding box center [433, 45] width 6 height 7
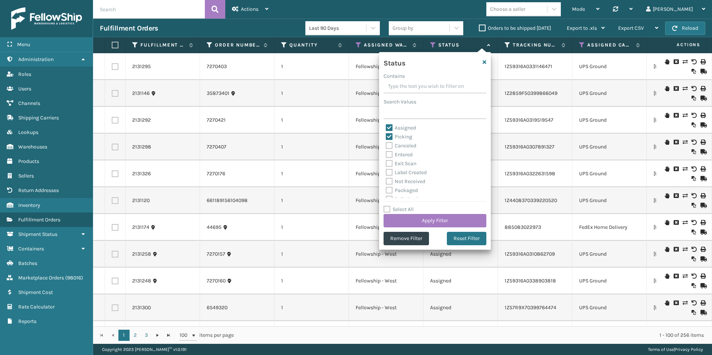
click at [390, 127] on label "Assigned" at bounding box center [401, 128] width 30 height 6
click at [386, 127] on input "Assigned" at bounding box center [386, 126] width 0 height 5
click at [444, 218] on button "Apply Filter" at bounding box center [434, 220] width 103 height 13
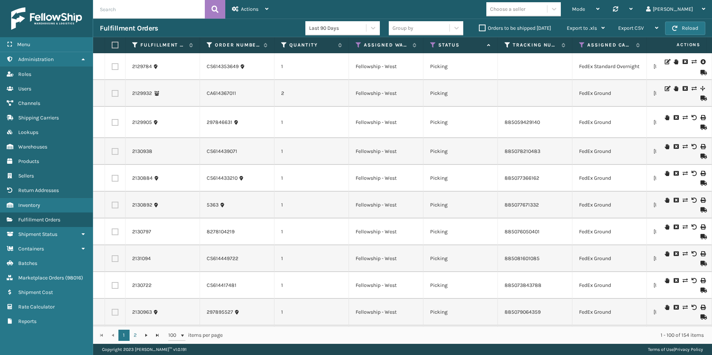
drag, startPoint x: 462, startPoint y: 333, endPoint x: 565, endPoint y: 320, distance: 104.3
click at [462, 333] on div "1 - 100 of 154 items" at bounding box center [468, 335] width 470 height 7
click at [685, 31] on button "Reload" at bounding box center [685, 28] width 40 height 13
click at [432, 44] on icon at bounding box center [433, 45] width 6 height 7
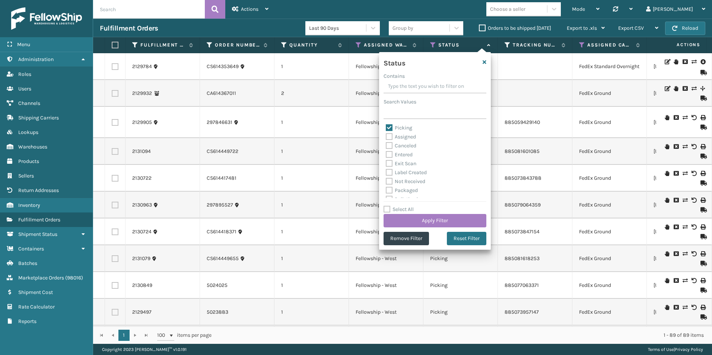
click at [392, 135] on label "Assigned" at bounding box center [401, 137] width 30 height 6
click at [386, 135] on input "Assigned" at bounding box center [386, 134] width 0 height 5
click at [443, 219] on button "Apply Filter" at bounding box center [434, 220] width 103 height 13
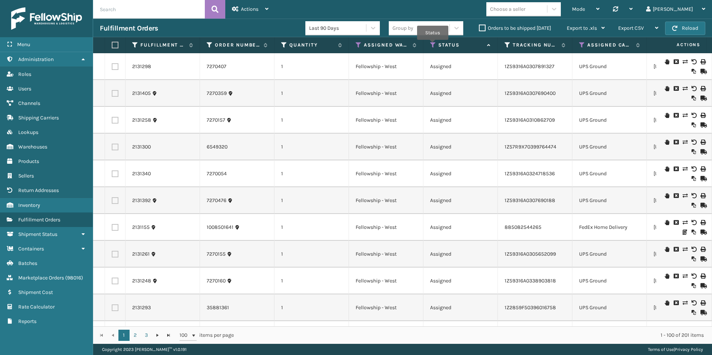
click at [432, 45] on icon at bounding box center [433, 45] width 6 height 7
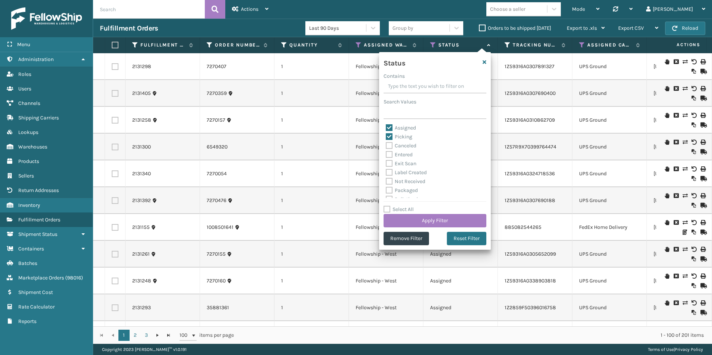
click at [392, 137] on label "Picking" at bounding box center [399, 137] width 26 height 6
click at [386, 137] on input "Picking" at bounding box center [386, 134] width 0 height 5
click at [434, 223] on button "Apply Filter" at bounding box center [434, 220] width 103 height 13
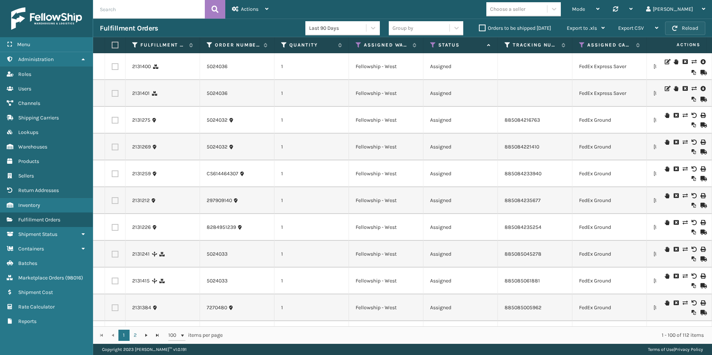
click at [684, 30] on button "Reload" at bounding box center [685, 28] width 40 height 13
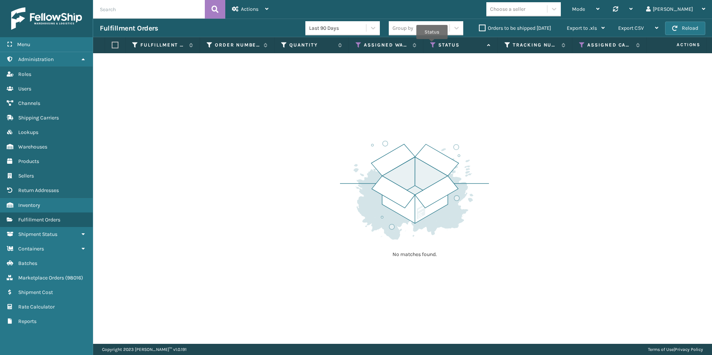
click at [432, 44] on icon at bounding box center [433, 45] width 6 height 7
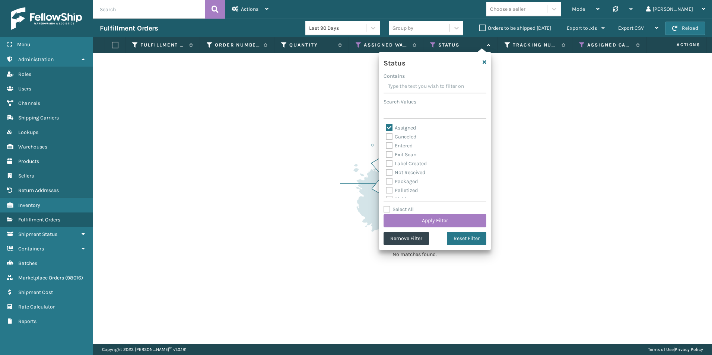
click at [389, 127] on label "Assigned" at bounding box center [401, 128] width 30 height 6
click at [386, 127] on input "Assigned" at bounding box center [386, 126] width 0 height 5
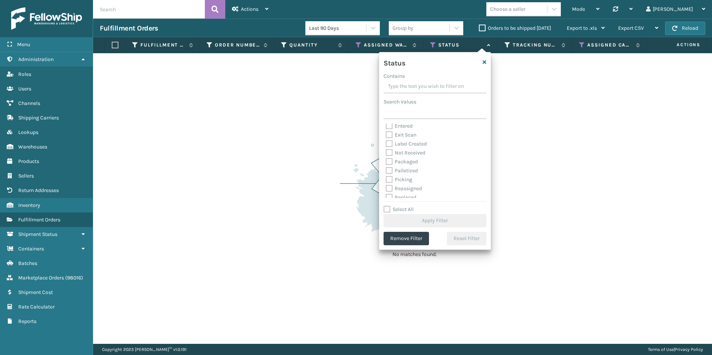
scroll to position [37, 0]
click at [389, 160] on label "Picking" at bounding box center [399, 162] width 26 height 6
click at [386, 160] on input "Picking" at bounding box center [386, 160] width 0 height 5
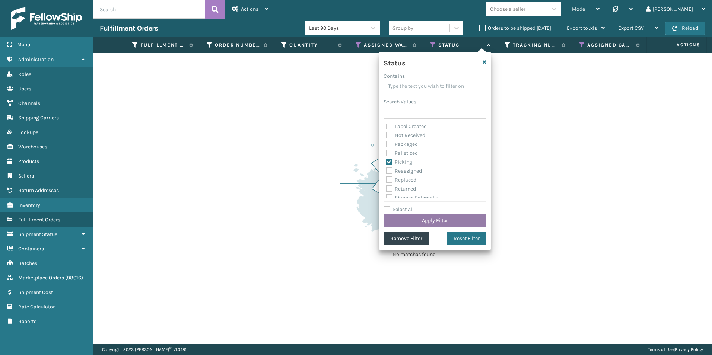
click at [436, 217] on button "Apply Filter" at bounding box center [434, 220] width 103 height 13
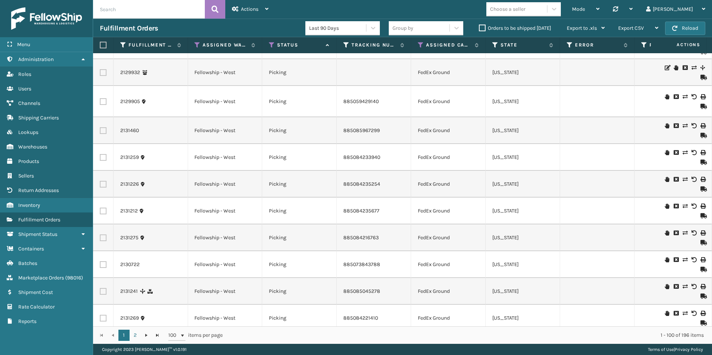
scroll to position [0, 99]
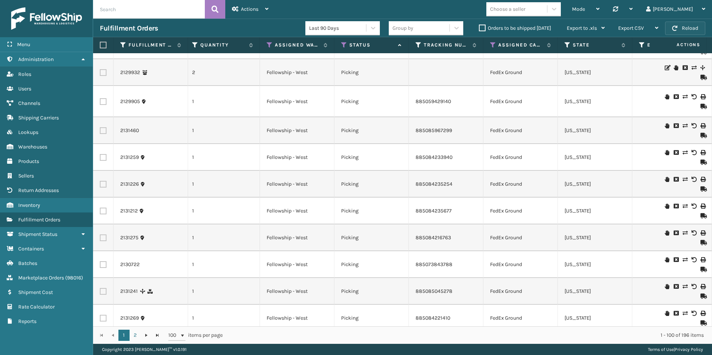
click at [679, 32] on button "Reload" at bounding box center [685, 28] width 40 height 13
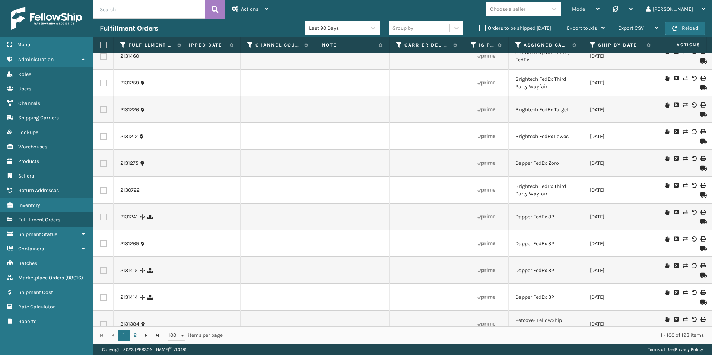
scroll to position [149, 942]
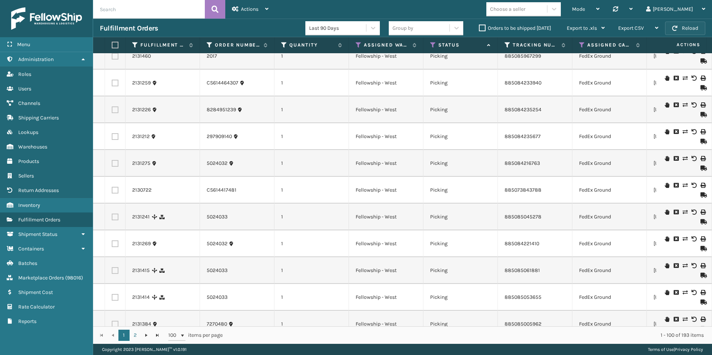
click at [692, 26] on button "Reload" at bounding box center [685, 28] width 40 height 13
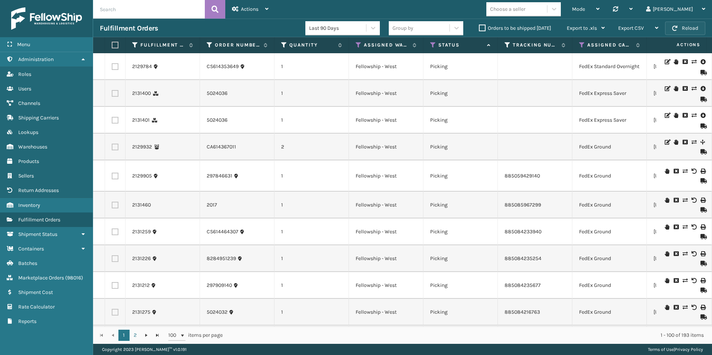
click at [685, 31] on button "Reload" at bounding box center [685, 28] width 40 height 13
